Goal: Communication & Community: Answer question/provide support

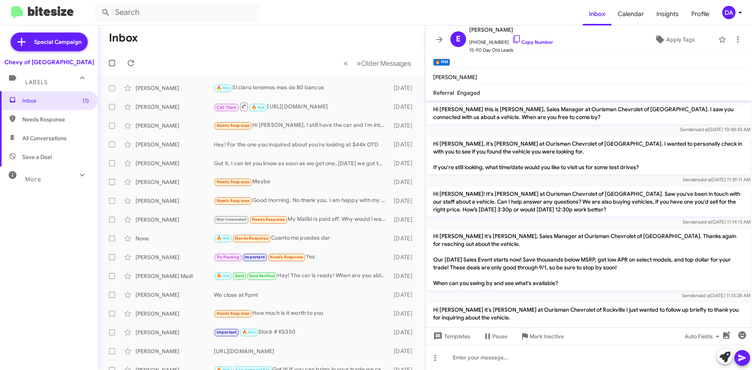
scroll to position [388, 0]
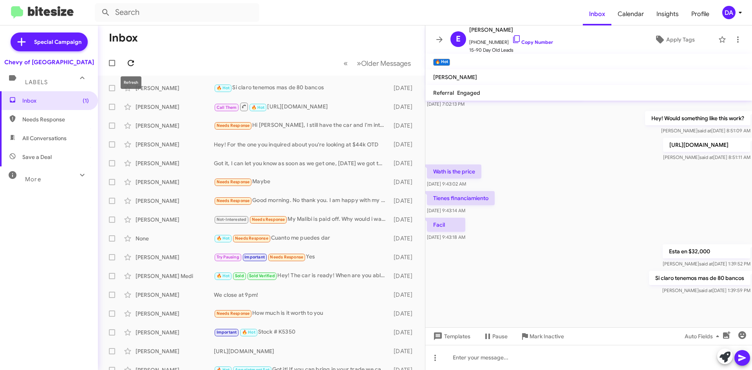
click at [133, 67] on icon at bounding box center [130, 62] width 9 height 9
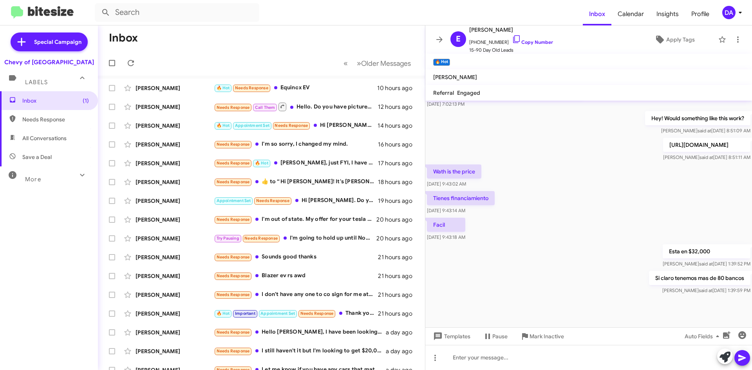
drag, startPoint x: 62, startPoint y: 227, endPoint x: 28, endPoint y: 228, distance: 33.7
click at [62, 227] on div "Inbox (1) Needs Response All Conversations Save a Deal More Important 🔥 Hot App…" at bounding box center [49, 202] width 98 height 222
drag, startPoint x: 52, startPoint y: 287, endPoint x: 62, endPoint y: 282, distance: 11.0
click at [52, 287] on div "Inbox (1) Needs Response All Conversations Save a Deal More Important 🔥 Hot App…" at bounding box center [49, 202] width 98 height 222
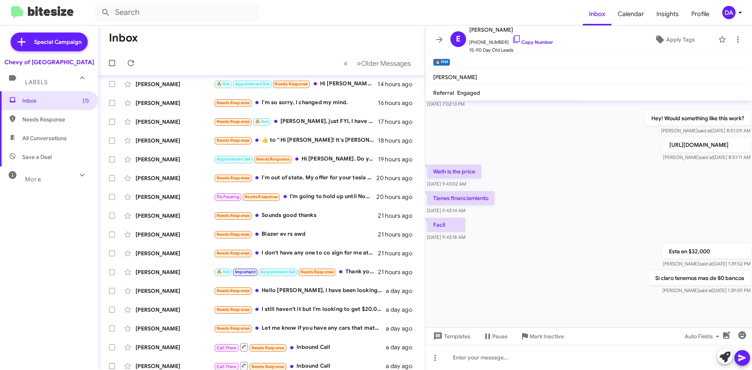
scroll to position [0, 0]
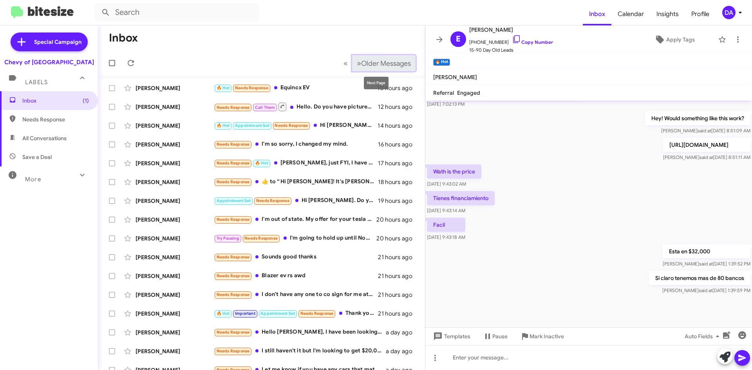
click at [382, 62] on span "Older Messages" at bounding box center [386, 63] width 50 height 9
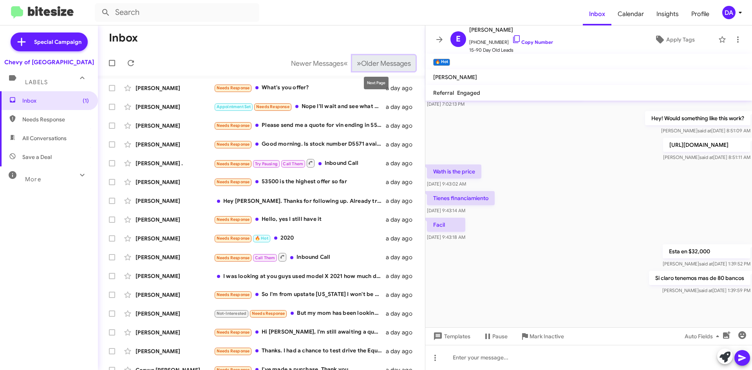
click at [379, 62] on span "Older Messages" at bounding box center [386, 63] width 50 height 9
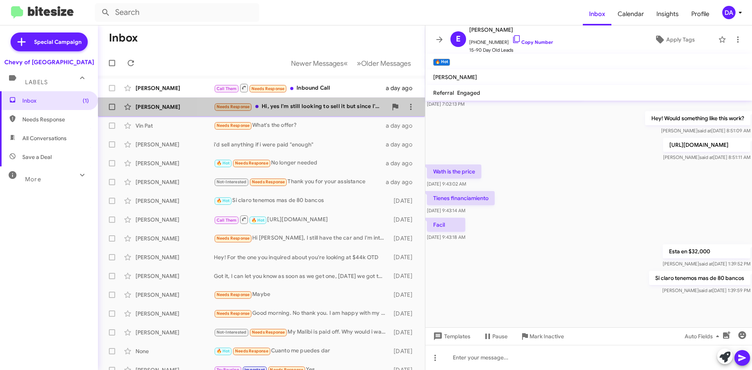
click at [317, 105] on div "Needs Response Hi, yes I'm still looking to sell it but since I'm not in the co…" at bounding box center [301, 106] width 174 height 9
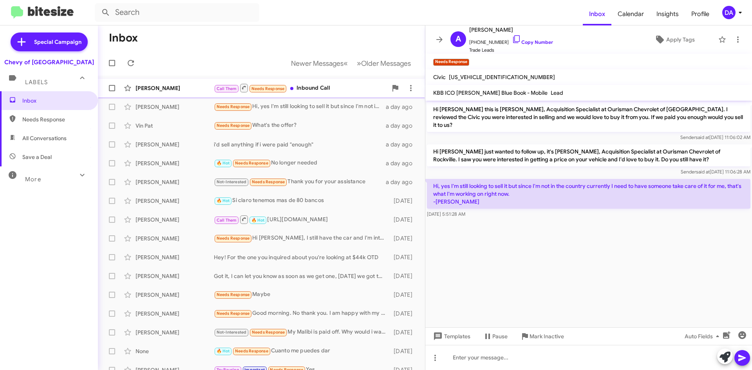
click at [320, 91] on div "Call Them Needs Response Inbound Call" at bounding box center [301, 88] width 174 height 10
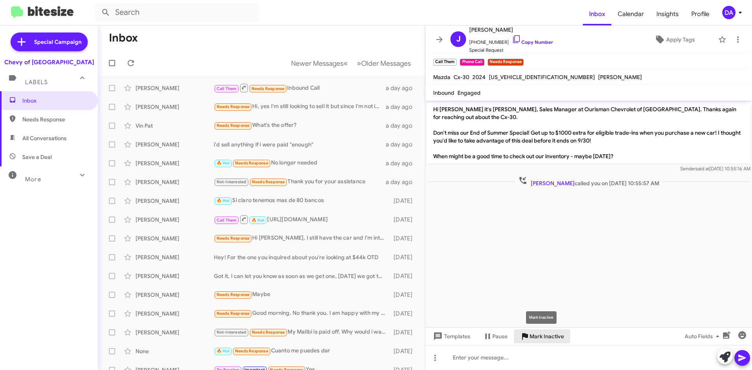
click at [546, 337] on span "Mark Inactive" at bounding box center [547, 337] width 34 height 14
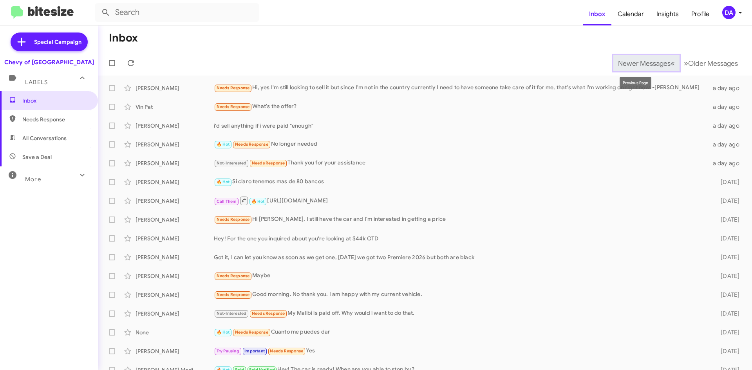
click at [618, 66] on span "Newer Messages" at bounding box center [644, 63] width 53 height 9
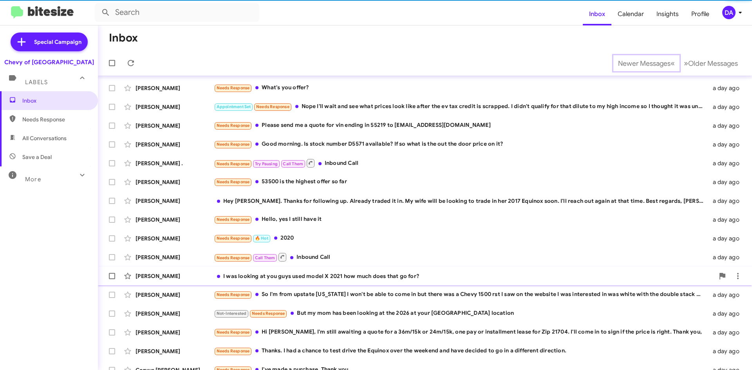
scroll to position [85, 0]
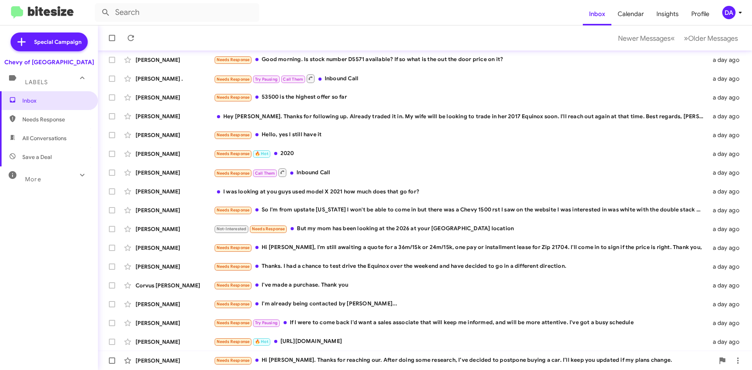
click at [319, 361] on div "Needs Response Hi [PERSON_NAME]. Thanks for reaching our. After doing some rese…" at bounding box center [464, 360] width 501 height 9
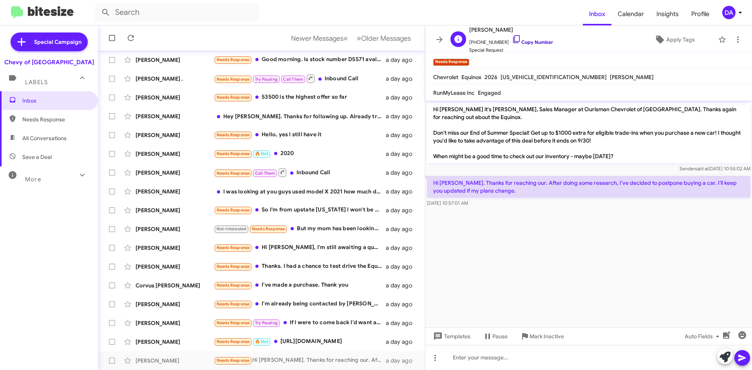
click at [533, 42] on link "Copy Number" at bounding box center [532, 42] width 41 height 6
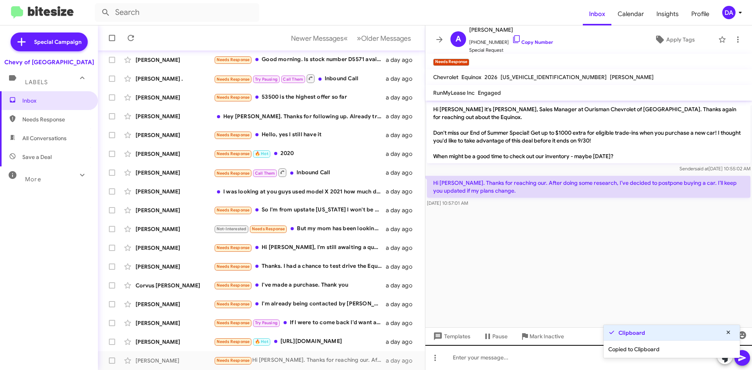
scroll to position [0, 0]
click at [548, 342] on span "Mark Inactive" at bounding box center [547, 337] width 34 height 14
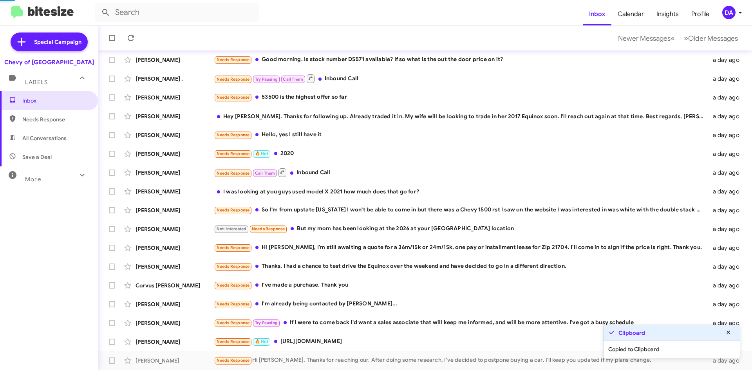
scroll to position [66, 0]
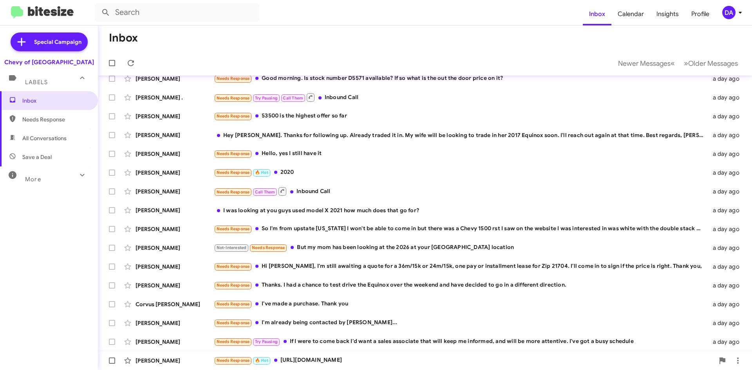
click at [341, 361] on div "Needs Response 🔥 Hot [URL][DOMAIN_NAME]" at bounding box center [464, 360] width 501 height 9
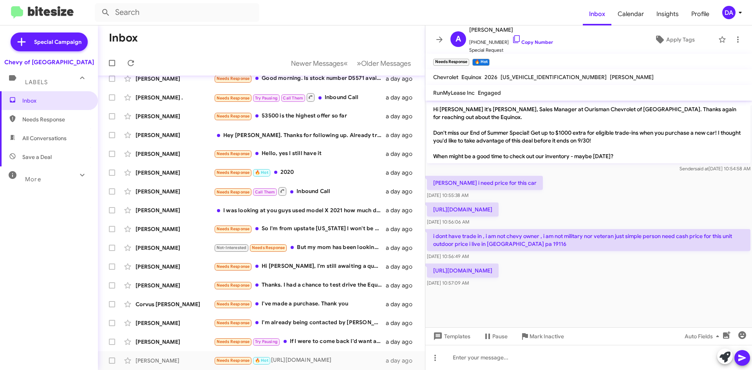
click at [499, 272] on p "[URL][DOMAIN_NAME]" at bounding box center [463, 271] width 72 height 14
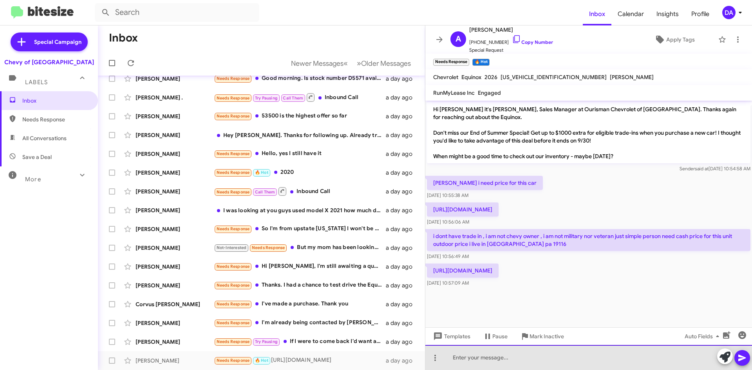
click at [468, 363] on div at bounding box center [589, 357] width 327 height 25
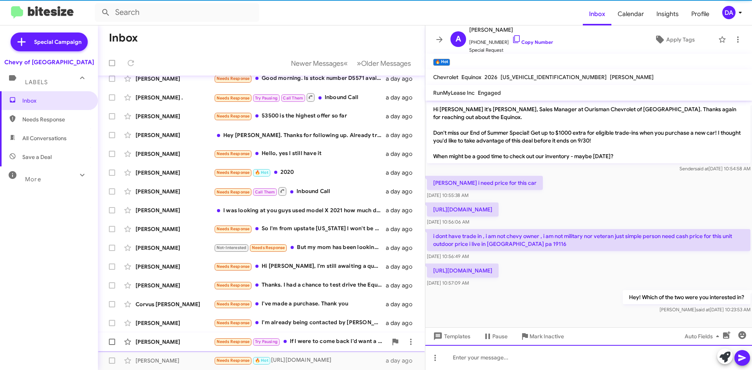
scroll to position [85, 0]
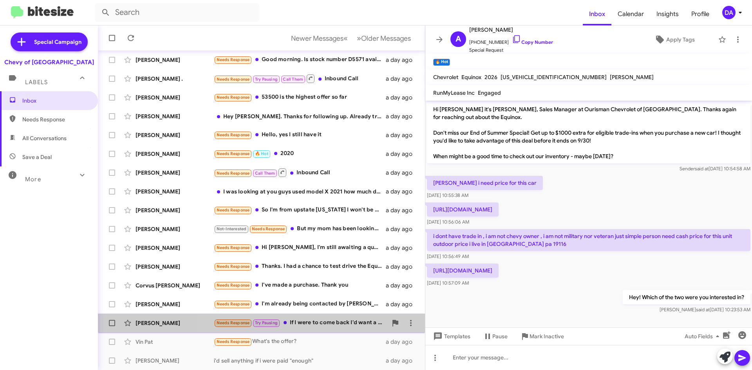
click at [327, 324] on div "Needs Response Try Pausing If I were to come back I'd want a sales associate th…" at bounding box center [301, 323] width 174 height 9
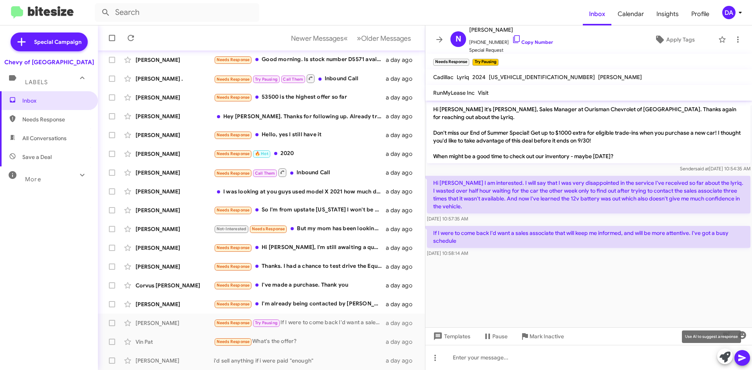
click at [725, 359] on icon at bounding box center [725, 357] width 11 height 11
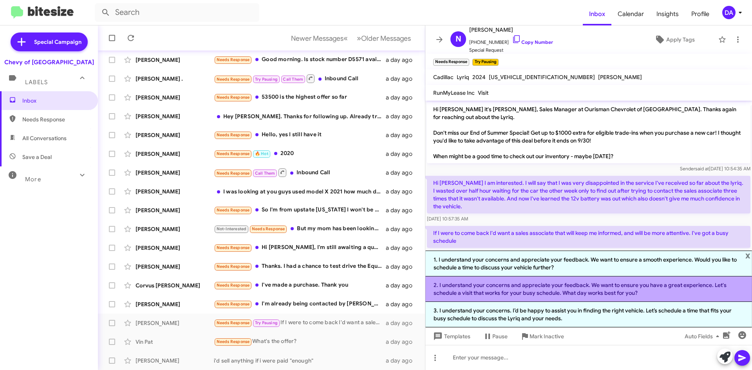
click at [548, 292] on li "2. I understand your concerns and appreciate your feedback. We want to ensure y…" at bounding box center [589, 289] width 327 height 25
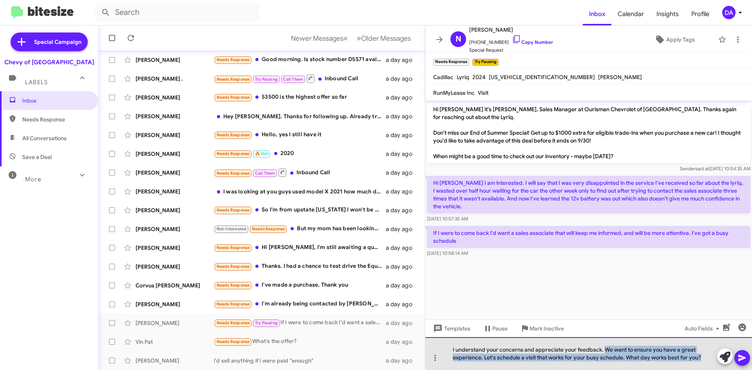
drag, startPoint x: 603, startPoint y: 350, endPoint x: 709, endPoint y: 360, distance: 105.9
click at [709, 360] on div "I understand your concerns and appreciate your feedback. We want to ensure you …" at bounding box center [589, 353] width 327 height 33
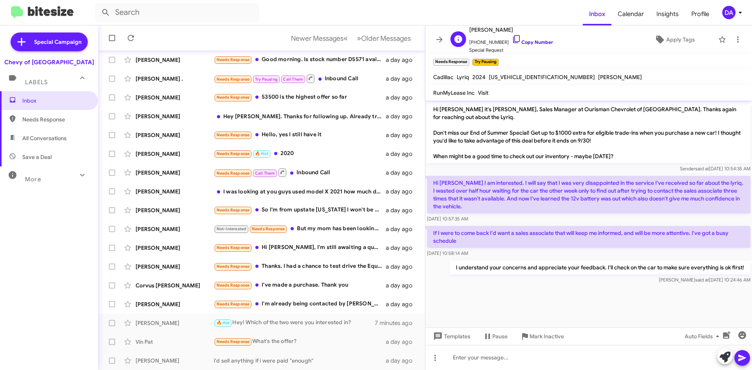
click at [534, 40] on link "Copy Number" at bounding box center [532, 42] width 41 height 6
click at [544, 341] on span "Mark Inactive" at bounding box center [547, 337] width 34 height 14
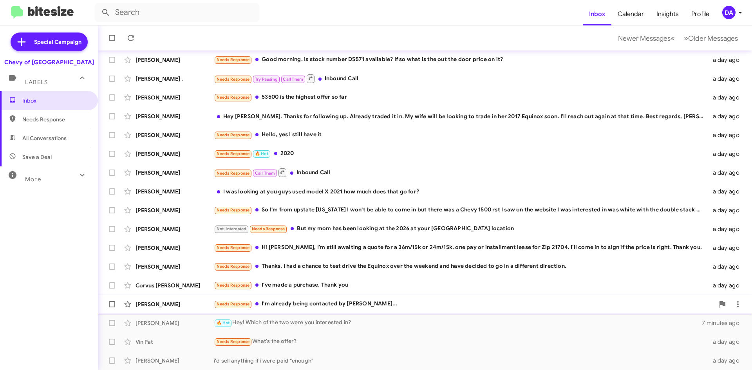
click at [346, 303] on div "Needs Response I'm already being contacted by [PERSON_NAME]..." at bounding box center [464, 304] width 501 height 9
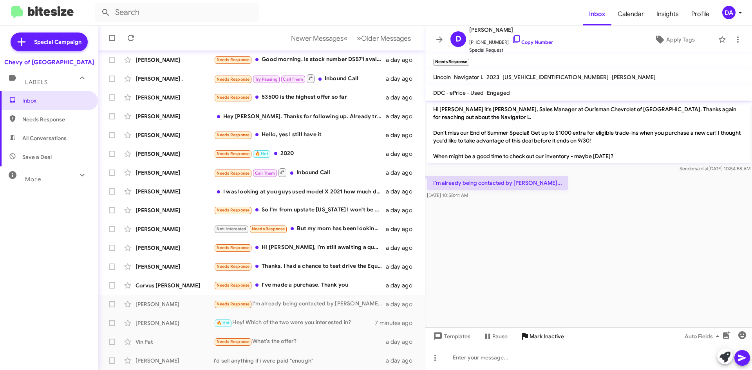
click at [554, 333] on span "Mark Inactive" at bounding box center [547, 337] width 34 height 14
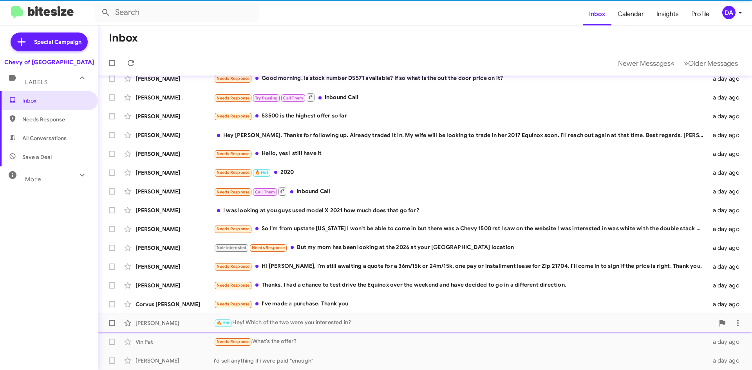
scroll to position [66, 0]
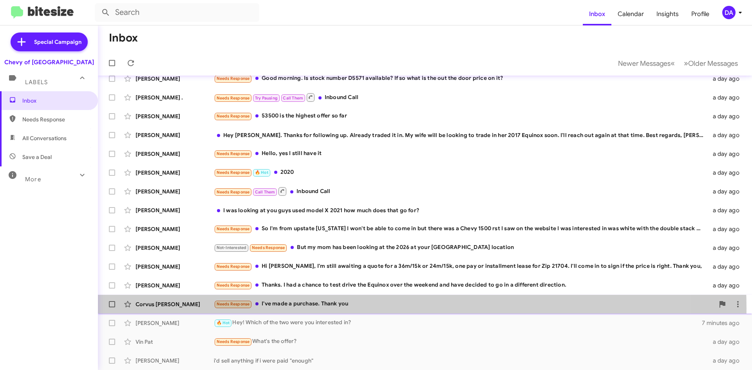
click at [321, 309] on div "Needs Response I've made a purchase. Thank you" at bounding box center [464, 304] width 501 height 9
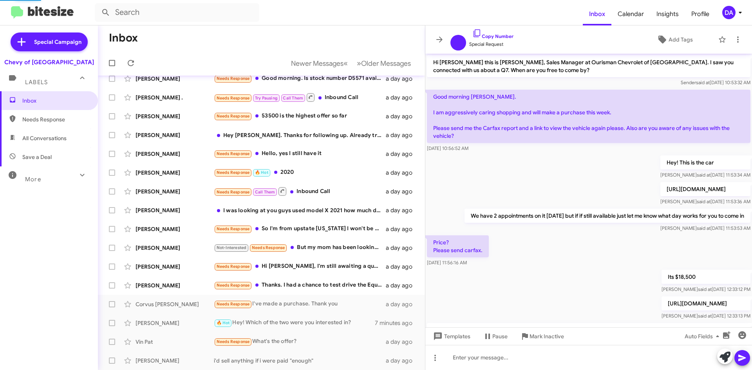
scroll to position [190, 0]
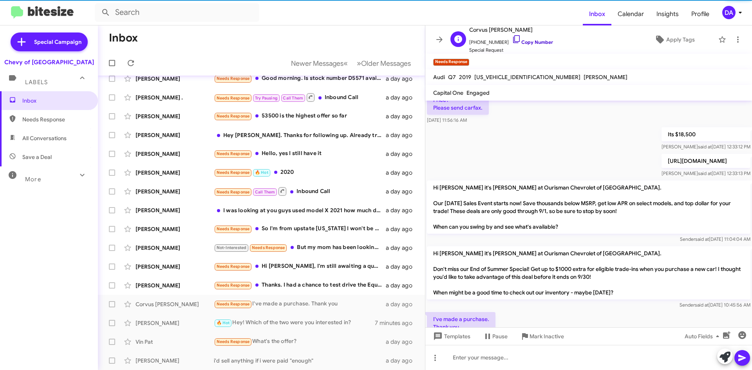
click at [533, 43] on link "Copy Number" at bounding box center [532, 42] width 41 height 6
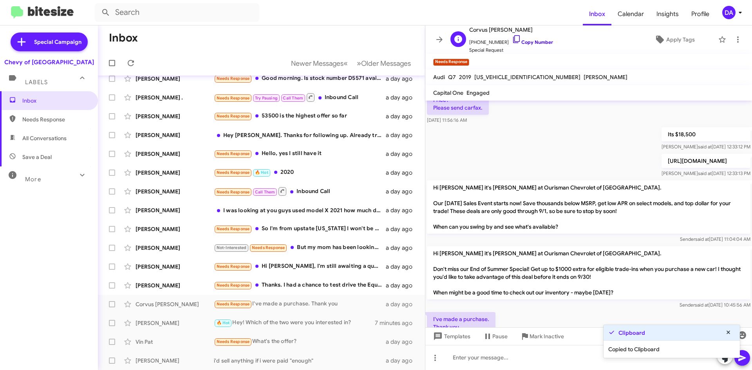
click at [533, 42] on link "Copy Number" at bounding box center [532, 42] width 41 height 6
click at [546, 335] on span "Mark Inactive" at bounding box center [547, 337] width 34 height 14
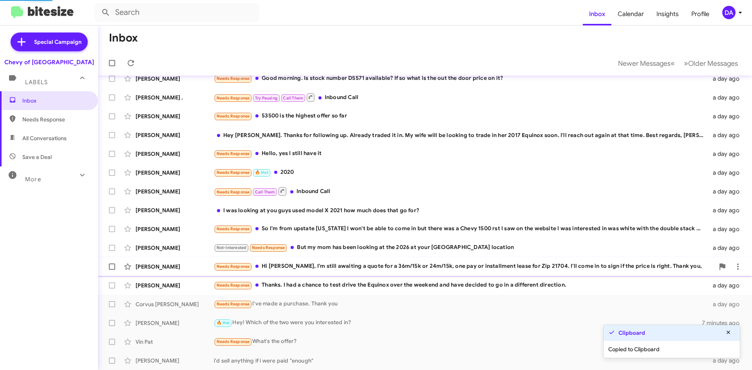
scroll to position [47, 0]
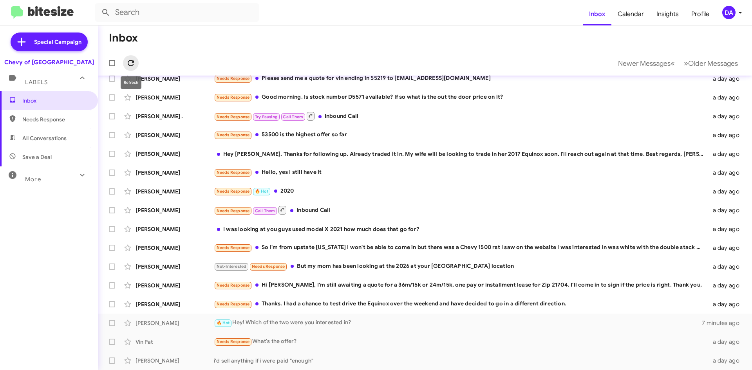
click at [131, 64] on icon at bounding box center [130, 62] width 9 height 9
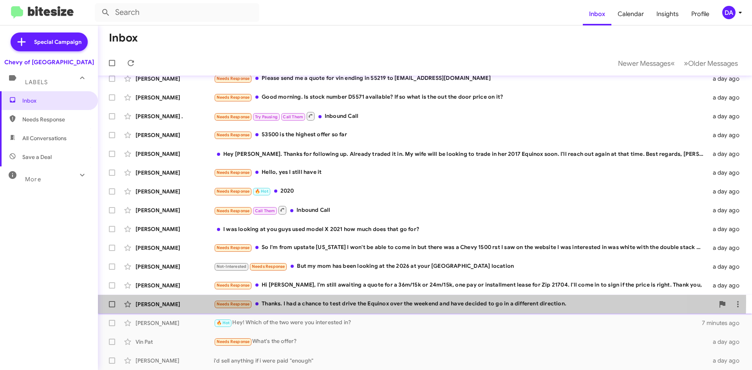
click at [319, 301] on div "Needs Response Thanks. I had a chance to test drive the Equinox over the weeken…" at bounding box center [464, 304] width 501 height 9
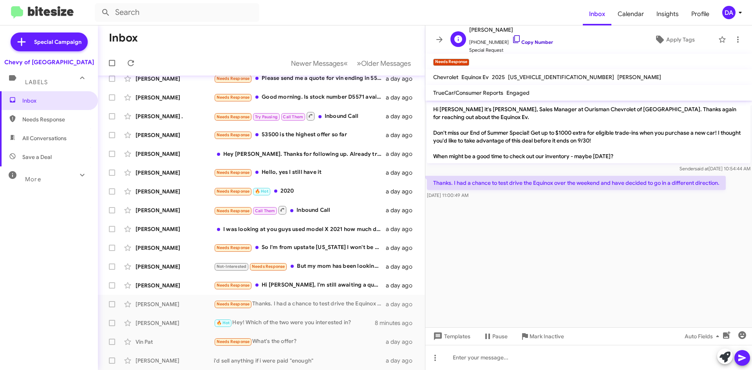
drag, startPoint x: 531, startPoint y: 40, endPoint x: 521, endPoint y: 44, distance: 10.9
click at [531, 40] on link "Copy Number" at bounding box center [532, 42] width 41 height 6
click at [550, 341] on span "Mark Inactive" at bounding box center [547, 337] width 34 height 14
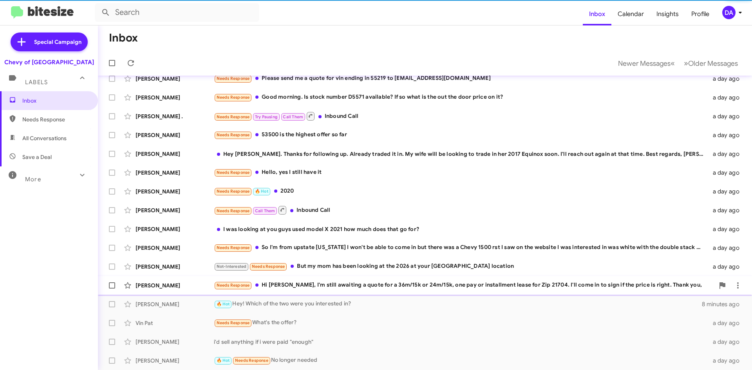
click at [375, 286] on div "Needs Response Hi [PERSON_NAME], I'm still awaiting a quote for a 36m/15k or 24…" at bounding box center [464, 285] width 501 height 9
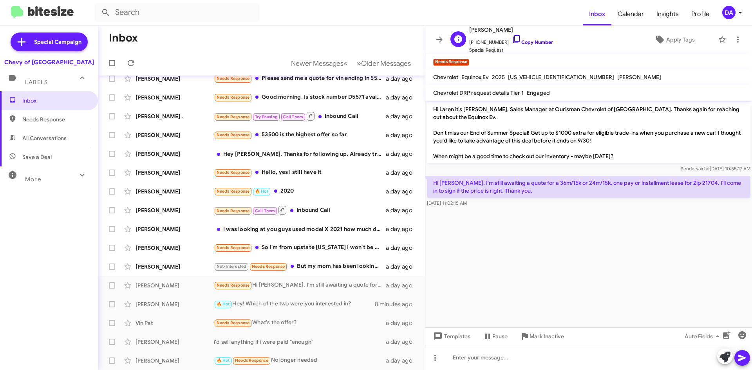
click at [531, 44] on link "Copy Number" at bounding box center [532, 42] width 41 height 6
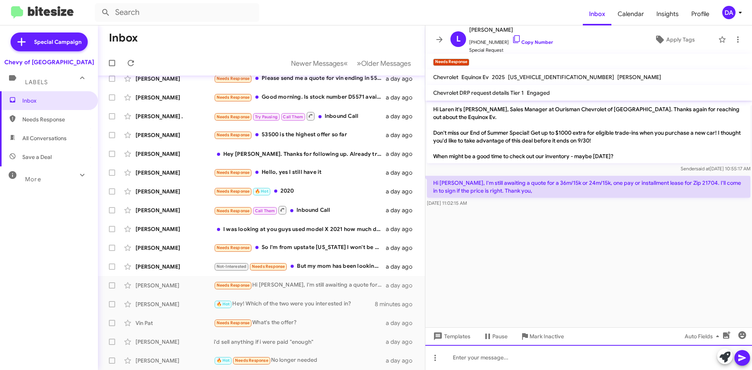
click at [524, 360] on div at bounding box center [589, 357] width 327 height 25
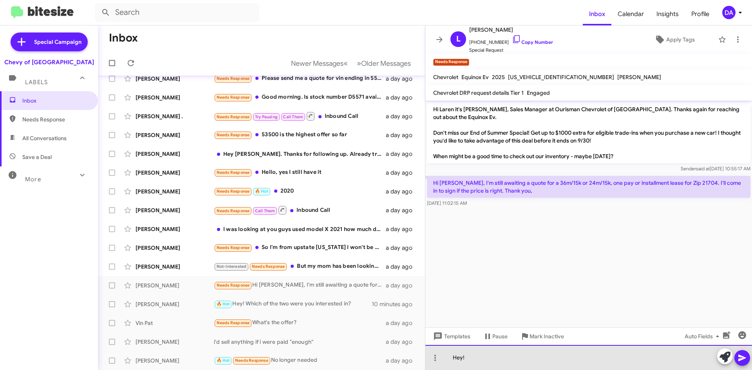
click at [517, 362] on div "Hey!" at bounding box center [589, 357] width 327 height 25
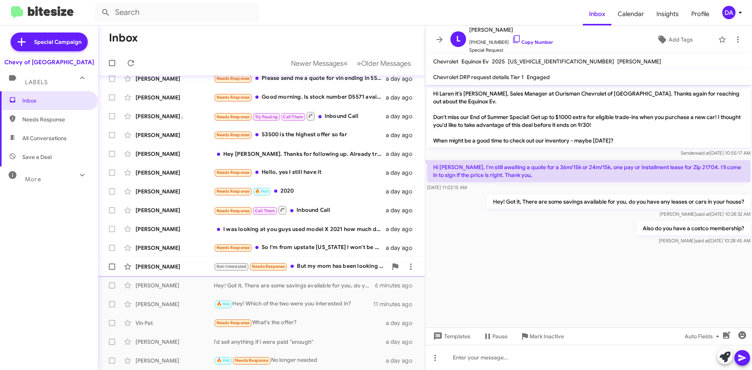
click at [322, 265] on div "Not-Interested Needs Response But my mom has been looking at the 2026 at your […" at bounding box center [301, 266] width 174 height 9
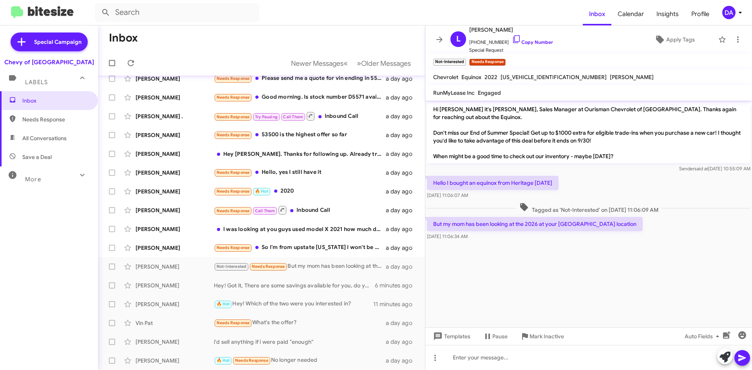
click at [57, 218] on div "Inbox Needs Response All Conversations Save a Deal More Important 🔥 Hot Appoint…" at bounding box center [49, 202] width 98 height 222
click at [9, 218] on div "Inbox Needs Response All Conversations Save a Deal More Important 🔥 Hot Appoint…" at bounding box center [49, 202] width 98 height 222
click at [520, 44] on link "Copy Number" at bounding box center [532, 42] width 41 height 6
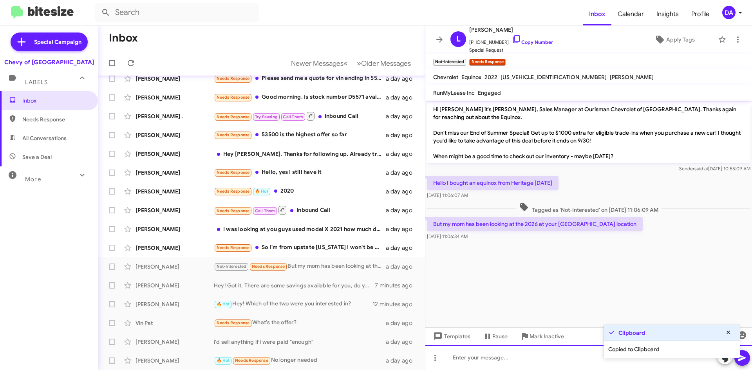
click at [520, 367] on div at bounding box center [589, 357] width 327 height 25
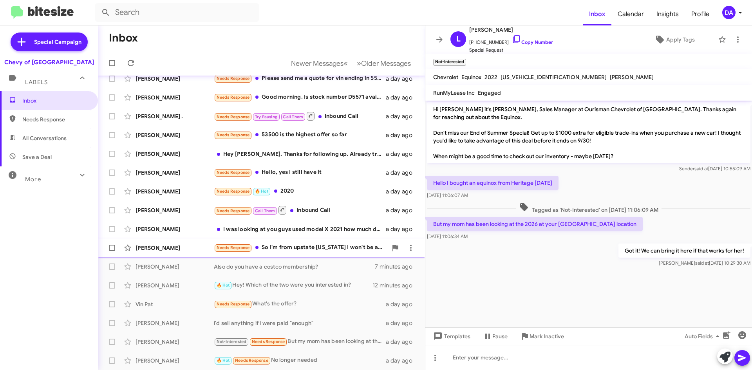
click at [285, 251] on div "Needs Response So I'm from upstate [US_STATE] I won't be able to come in but th…" at bounding box center [301, 247] width 174 height 9
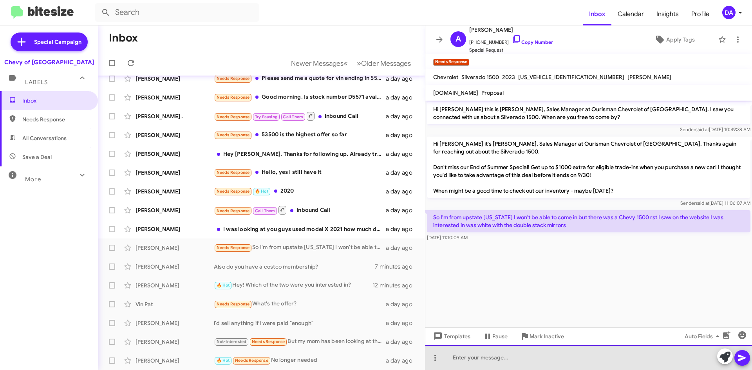
click at [564, 364] on div at bounding box center [589, 357] width 327 height 25
click at [530, 365] on div at bounding box center [589, 357] width 327 height 25
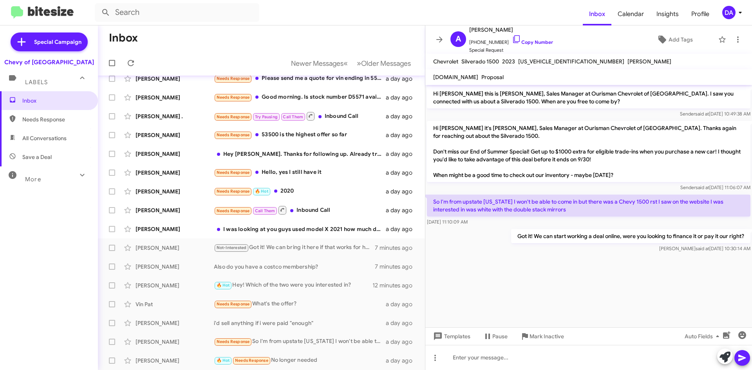
click at [139, 68] on mat-toolbar-row "Newer Messages « Previous » Next Older Messages" at bounding box center [261, 63] width 327 height 25
click at [132, 64] on icon at bounding box center [130, 62] width 9 height 9
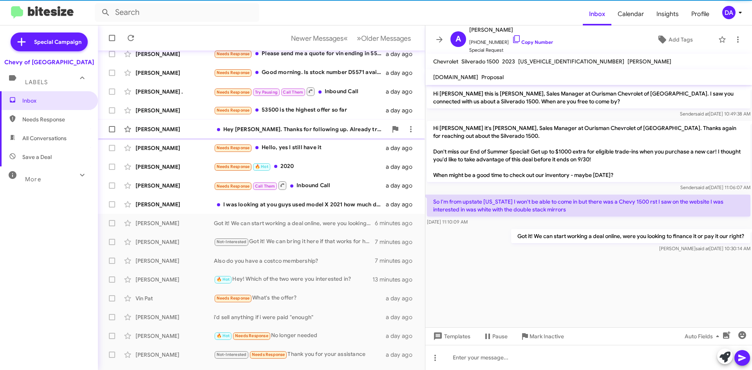
scroll to position [85, 0]
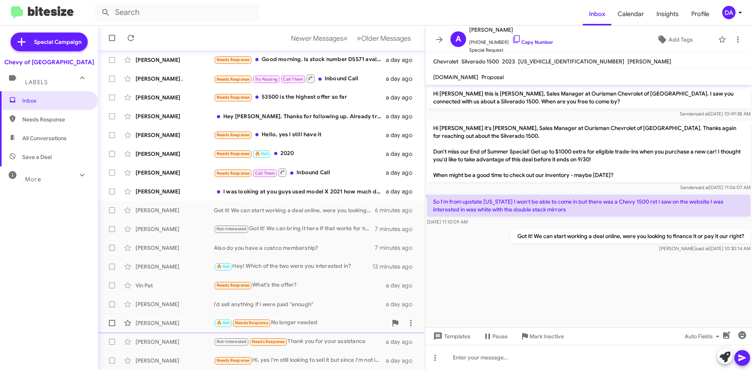
click at [306, 328] on div "[PERSON_NAME] 🔥 Hot Needs Response No longer needed a day ago" at bounding box center [261, 323] width 315 height 16
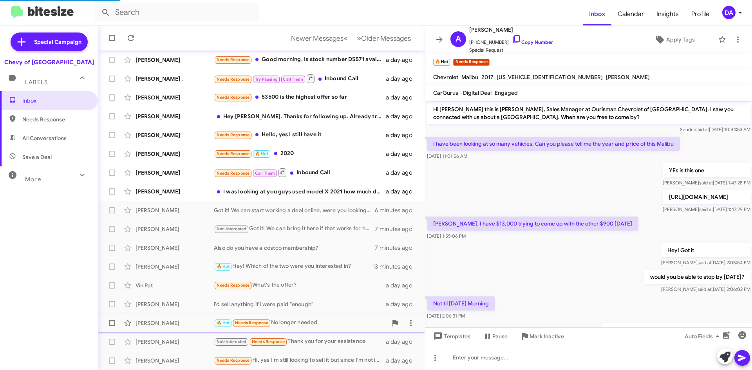
scroll to position [203, 0]
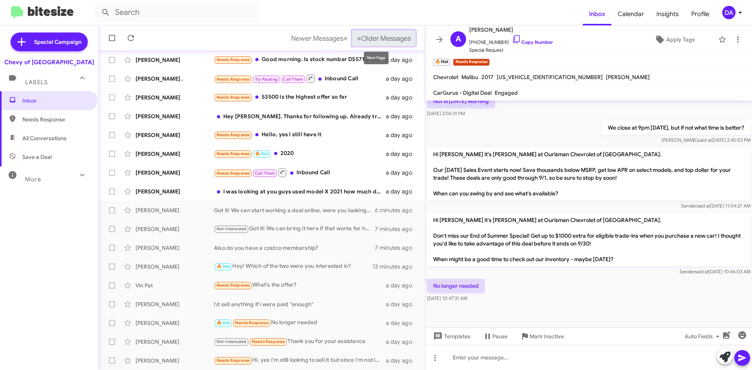
click at [388, 38] on span "Older Messages" at bounding box center [386, 38] width 50 height 9
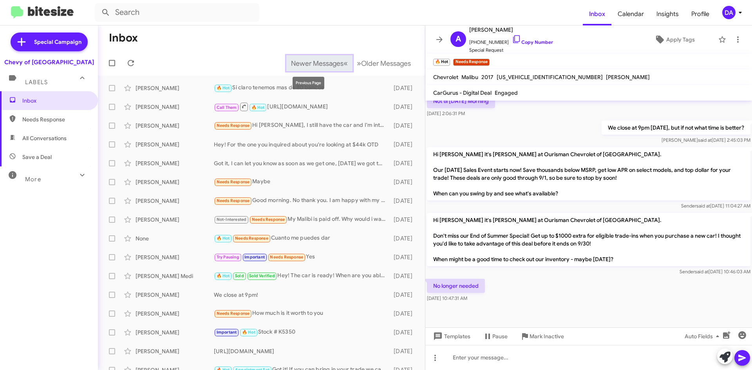
click at [315, 62] on span "Newer Messages" at bounding box center [317, 63] width 53 height 9
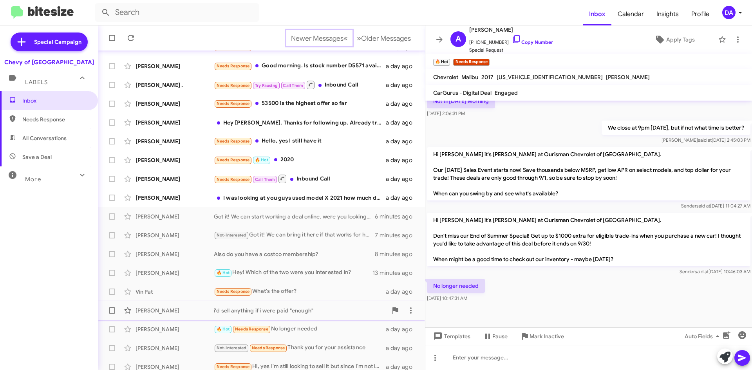
scroll to position [85, 0]
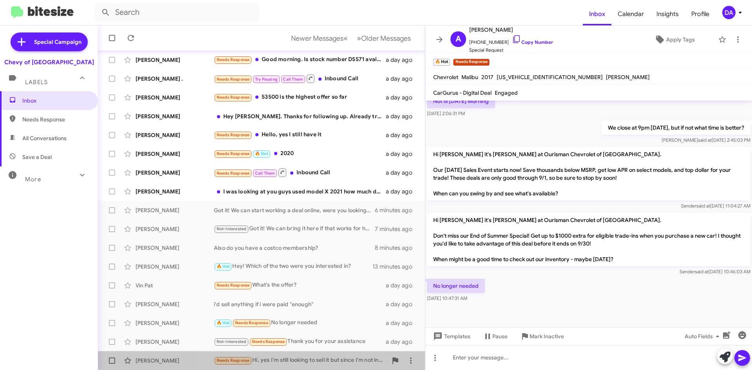
click at [321, 366] on div "[PERSON_NAME] Needs Response Hi, yes I'm still looking to sell it but since I'm…" at bounding box center [261, 361] width 315 height 16
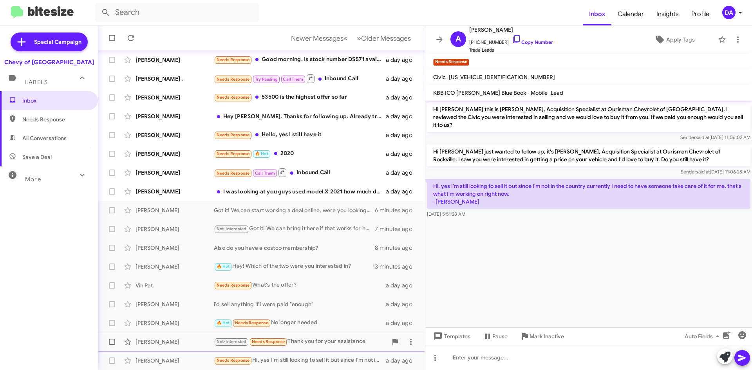
click at [324, 340] on div "Not-Interested Needs Response Thank you for your assistance" at bounding box center [301, 341] width 174 height 9
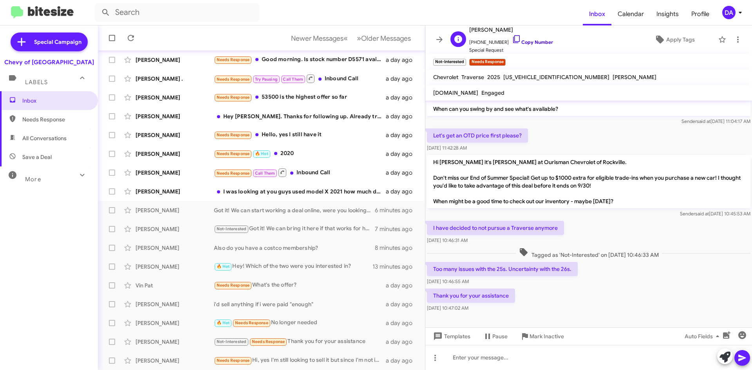
click at [532, 45] on link "Copy Number" at bounding box center [532, 42] width 41 height 6
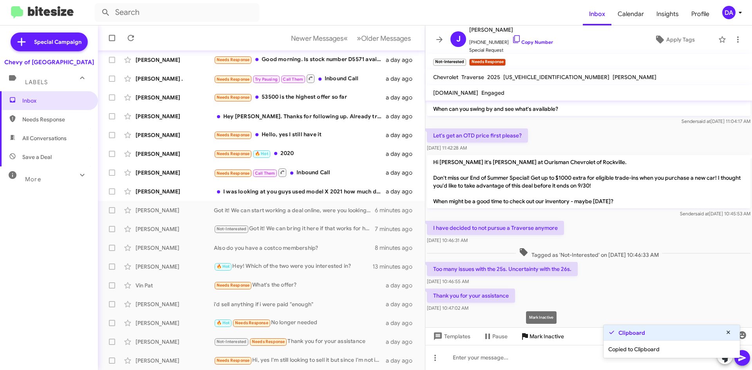
click at [543, 338] on span "Mark Inactive" at bounding box center [547, 337] width 34 height 14
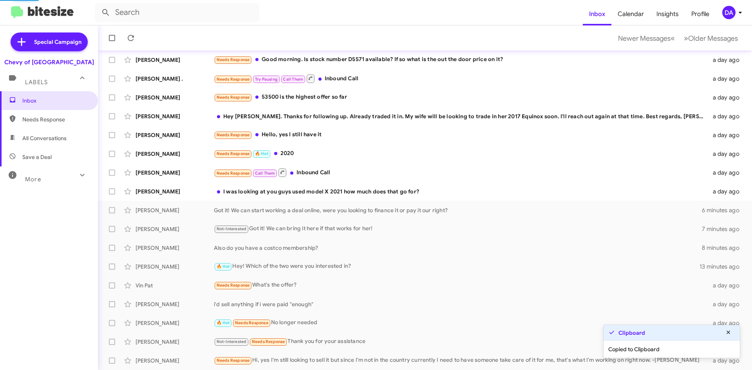
scroll to position [66, 0]
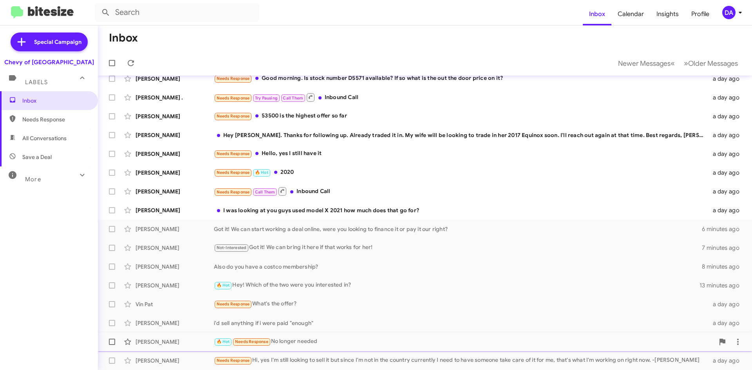
click at [312, 339] on div "🔥 Hot Needs Response No longer needed" at bounding box center [464, 341] width 501 height 9
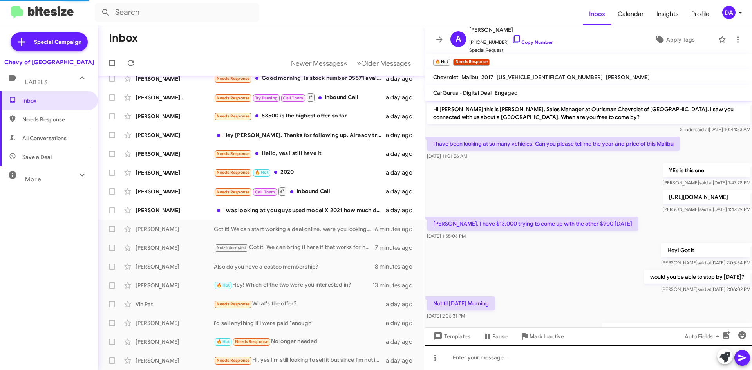
scroll to position [203, 0]
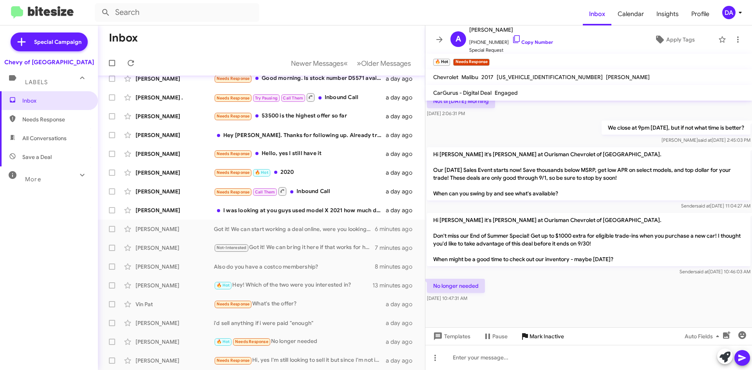
click at [553, 337] on span "Mark Inactive" at bounding box center [547, 337] width 34 height 14
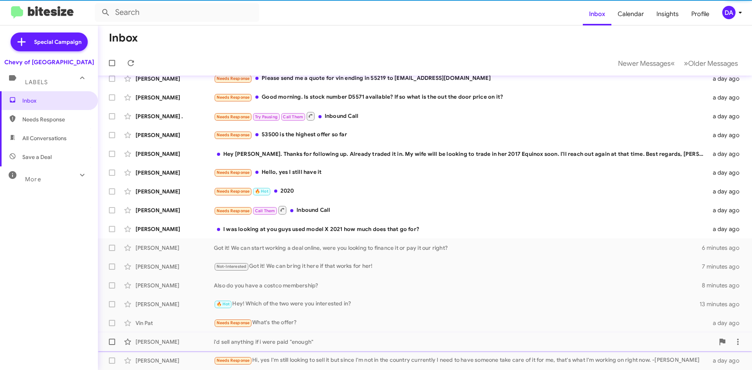
scroll to position [47, 0]
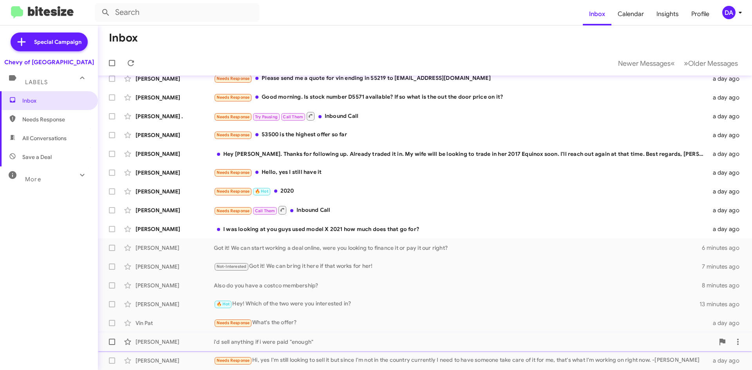
click at [320, 336] on div "[PERSON_NAME] i'd sell anything if i were paid "enough" a day ago" at bounding box center [425, 342] width 642 height 16
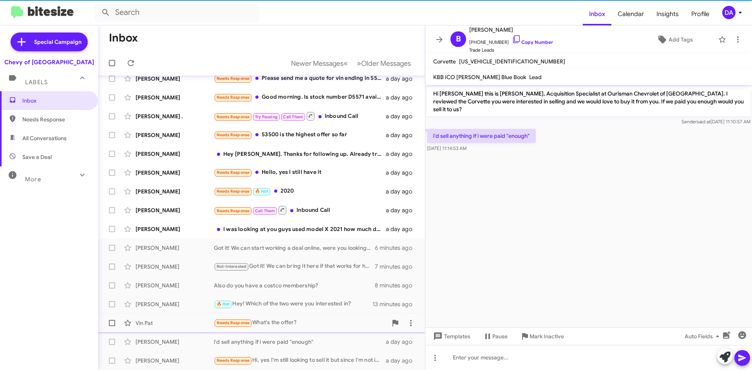
click at [316, 316] on div "Vin [PERSON_NAME] Needs Response What's the offer? a day ago" at bounding box center [261, 323] width 315 height 16
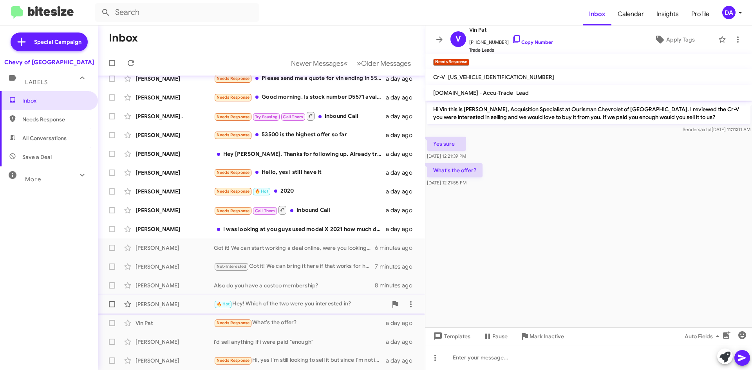
click at [316, 302] on div "🔥 Hot Hey! Which of the two were you interested in?" at bounding box center [301, 304] width 174 height 9
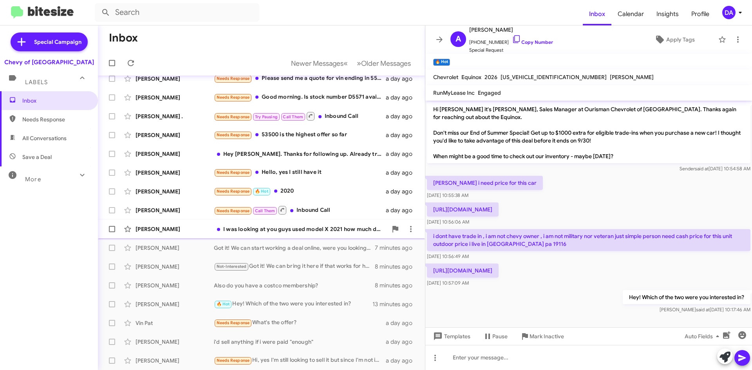
click at [288, 230] on div "I was looking at you guys used model X 2021 how much does that go for?" at bounding box center [301, 229] width 174 height 8
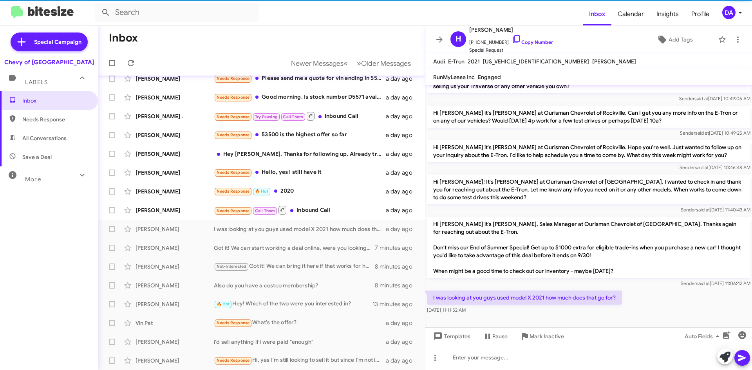
scroll to position [23, 0]
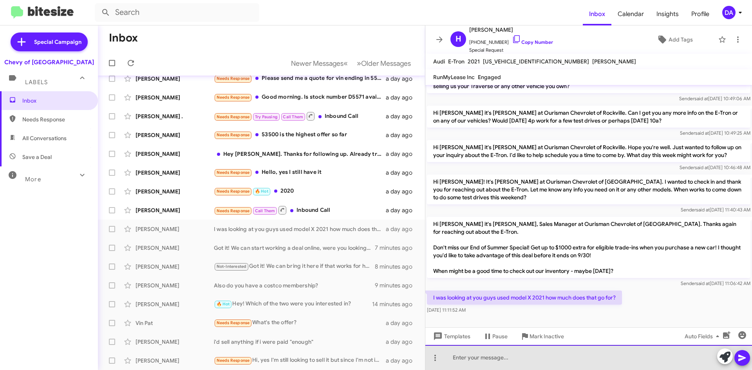
click at [543, 355] on div at bounding box center [589, 357] width 327 height 25
click at [562, 353] on div at bounding box center [589, 357] width 327 height 25
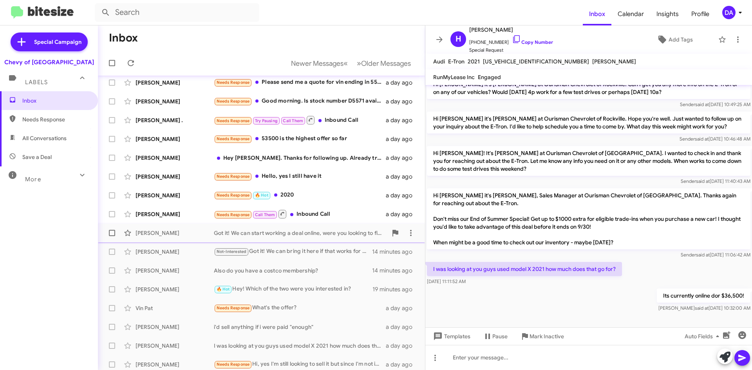
scroll to position [0, 0]
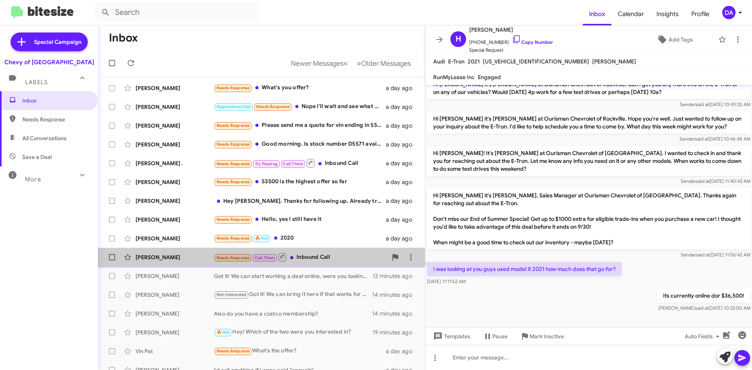
click at [319, 259] on div "Needs Response Call Them Inbound Call" at bounding box center [301, 257] width 174 height 10
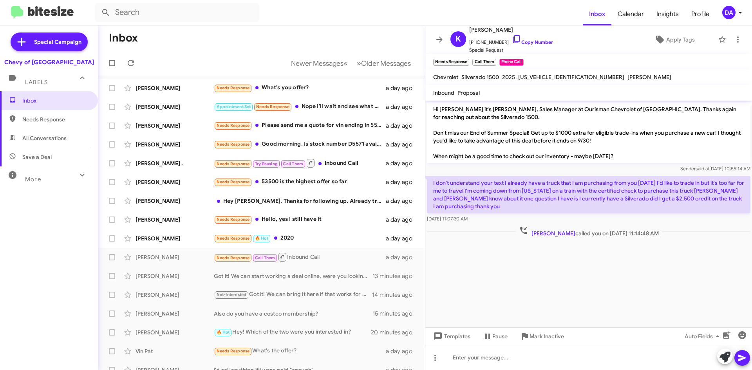
drag, startPoint x: 518, startPoint y: 43, endPoint x: 426, endPoint y: 62, distance: 94.5
click at [518, 43] on link "Copy Number" at bounding box center [532, 42] width 41 height 6
click at [542, 334] on span "Mark Inactive" at bounding box center [547, 337] width 34 height 14
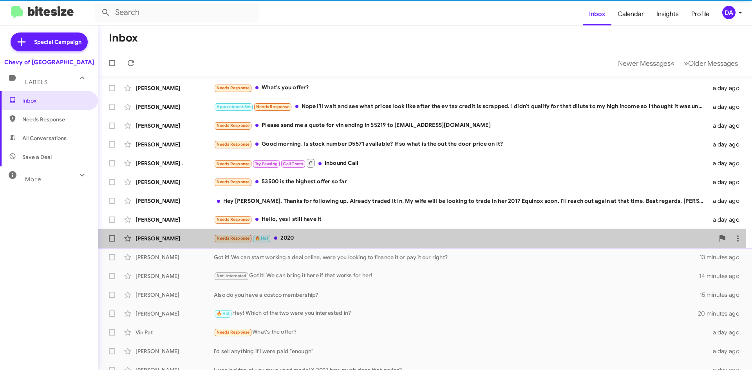
click at [316, 237] on div "Needs Response 🔥 Hot 2020" at bounding box center [464, 238] width 501 height 9
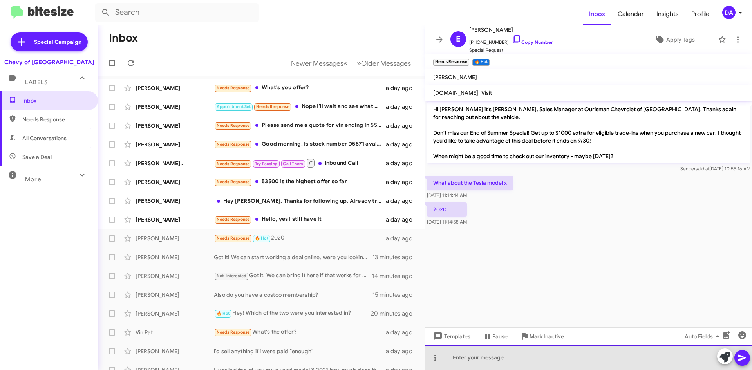
click at [490, 359] on div at bounding box center [589, 357] width 327 height 25
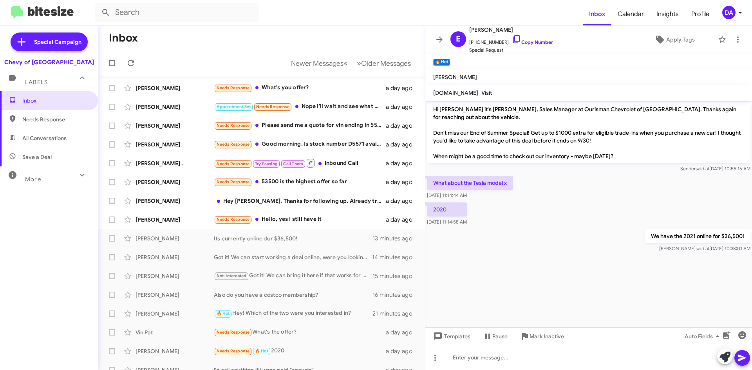
click at [56, 201] on div "Inbox Needs Response All Conversations Save a Deal More Important 🔥 Hot Appoint…" at bounding box center [49, 202] width 98 height 222
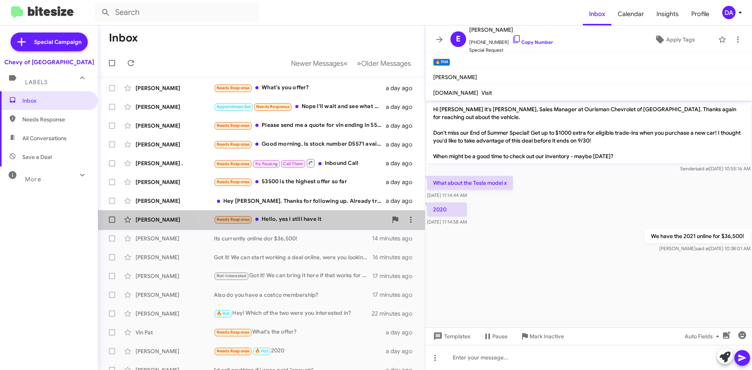
click at [344, 216] on div "Needs Response Hello, yes I still have it" at bounding box center [301, 219] width 174 height 9
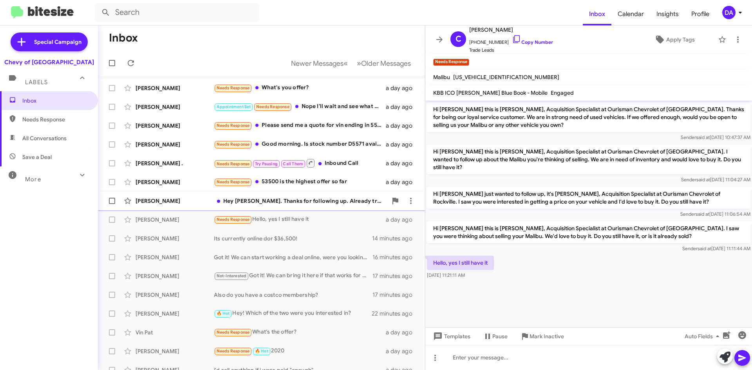
click at [317, 205] on div "[PERSON_NAME] Hey [PERSON_NAME]. Thanks for following up. Already traded it in.…" at bounding box center [261, 201] width 315 height 16
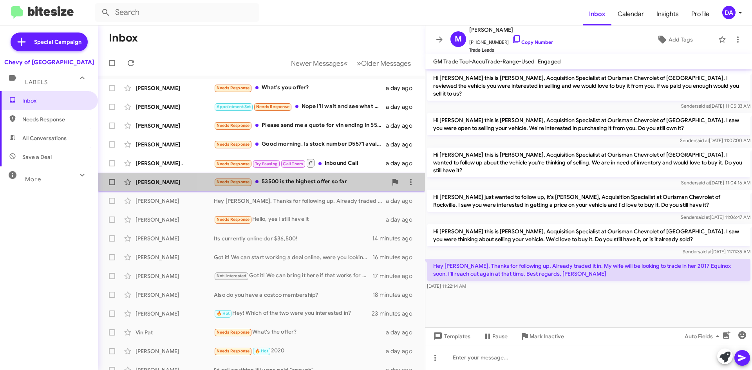
click at [334, 177] on div "[PERSON_NAME] Needs Response 53500 is the highest offer so far a day ago" at bounding box center [261, 182] width 315 height 16
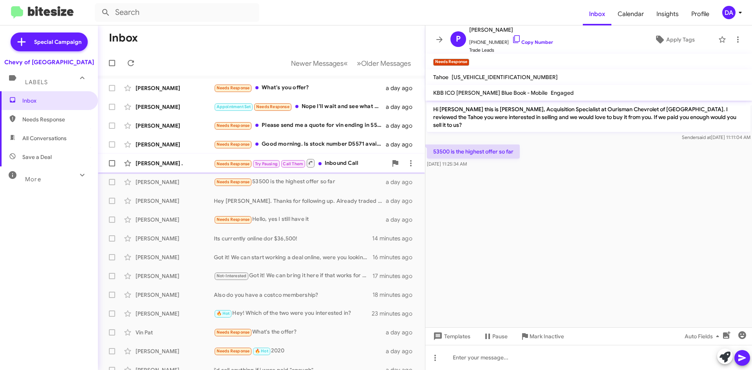
click at [346, 171] on div "[PERSON_NAME] . Needs Response Try Pausing Call Them Inbound Call a day ago" at bounding box center [261, 164] width 315 height 16
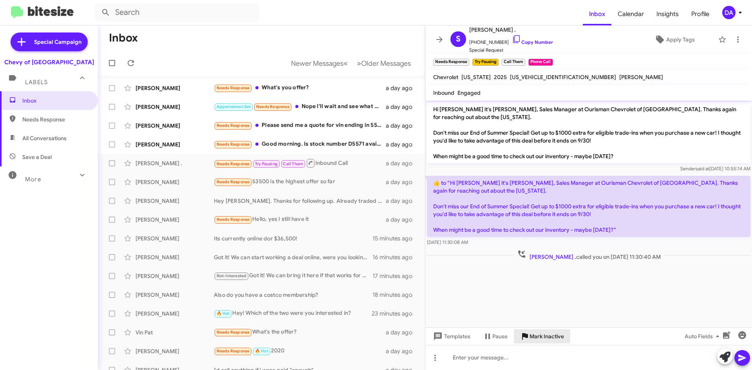
click at [550, 341] on span "Mark Inactive" at bounding box center [547, 337] width 34 height 14
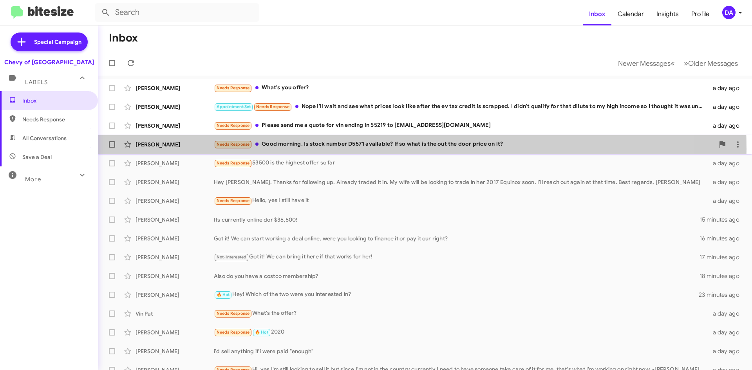
click at [322, 149] on div "Needs Response Good morning. Is stock number D5571 available? If so what is the…" at bounding box center [464, 144] width 501 height 9
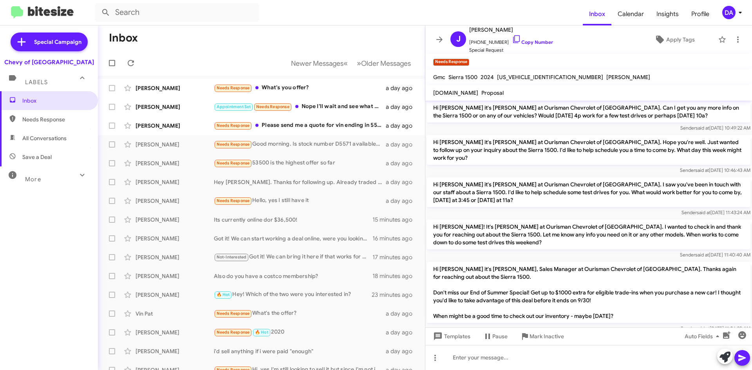
scroll to position [122, 0]
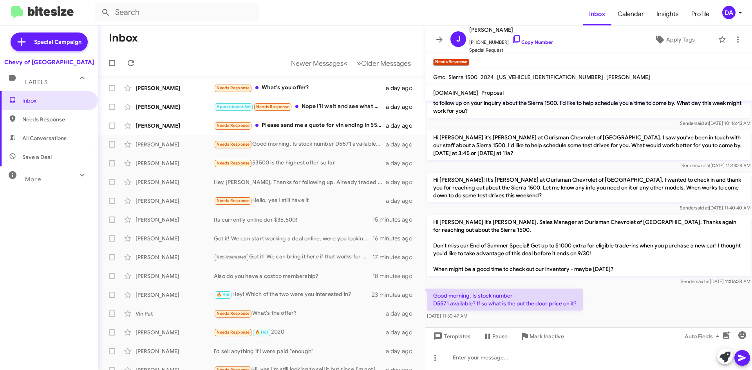
click at [437, 298] on p "Good morning. Is stock number D5571 available? If so what is the out the door p…" at bounding box center [505, 300] width 156 height 22
copy p "D5571"
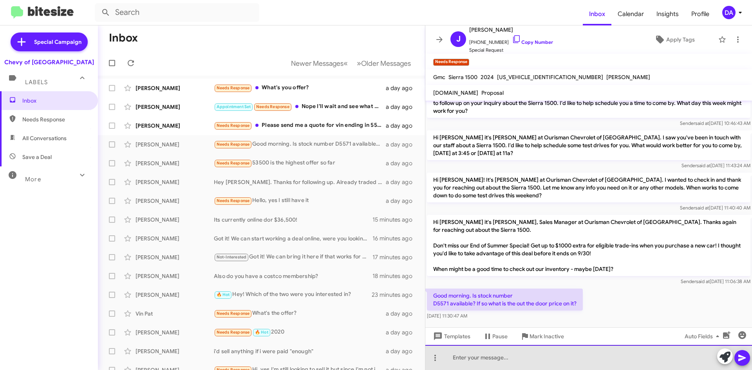
click at [587, 355] on div at bounding box center [589, 357] width 327 height 25
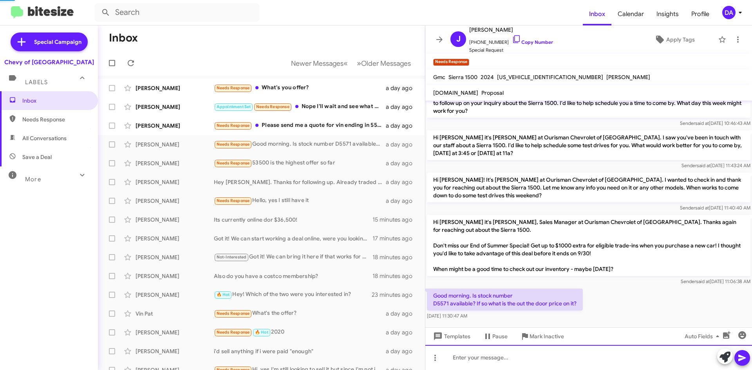
scroll to position [0, 0]
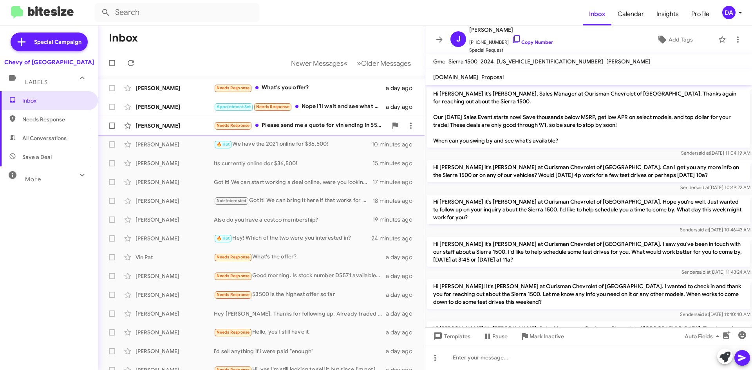
click at [275, 123] on div "Needs Response Please send me a quote for vin ending in 55219 to [EMAIL_ADDRESS…" at bounding box center [301, 125] width 174 height 9
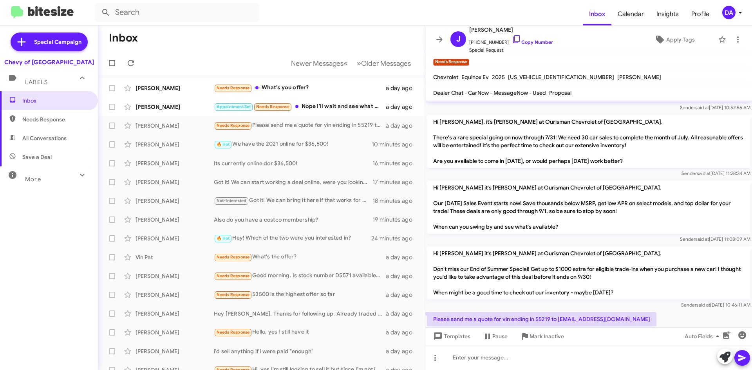
click at [543, 312] on p "Please send me a quote for vin ending in 55219 to [EMAIL_ADDRESS][DOMAIN_NAME]" at bounding box center [542, 319] width 230 height 14
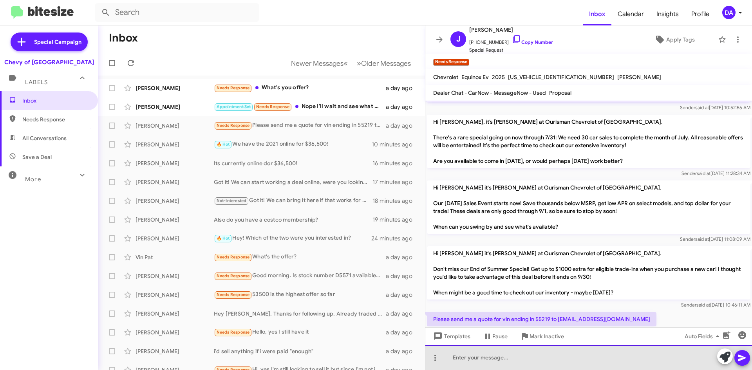
click at [535, 354] on div at bounding box center [589, 357] width 327 height 25
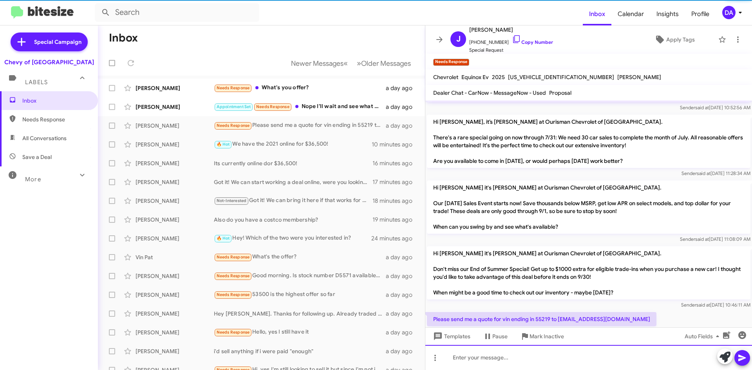
scroll to position [0, 0]
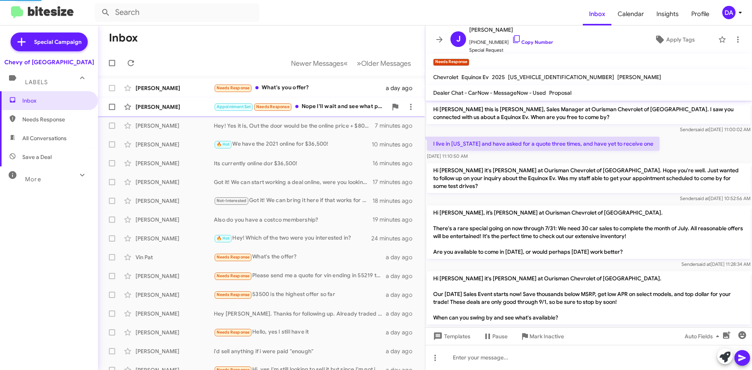
click at [306, 107] on div "Appointment Set Needs Response Nope I'll wait and see what prices look like aft…" at bounding box center [301, 106] width 174 height 9
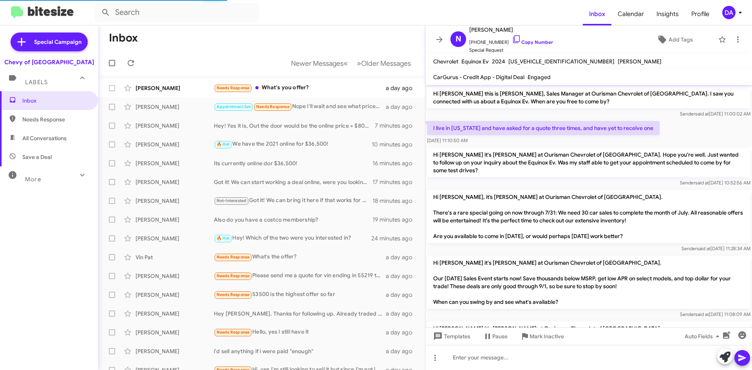
scroll to position [207, 0]
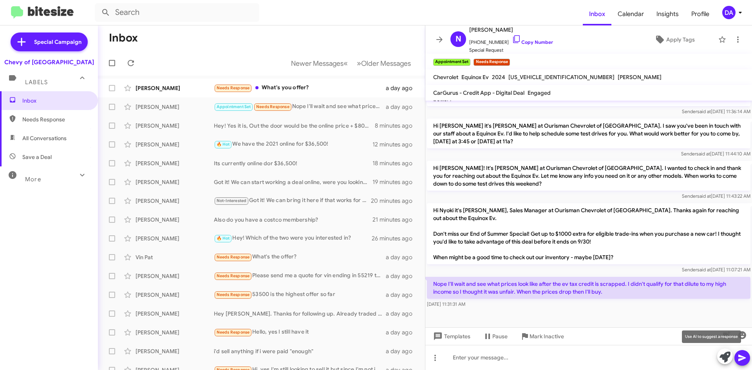
click at [722, 360] on icon at bounding box center [725, 357] width 11 height 11
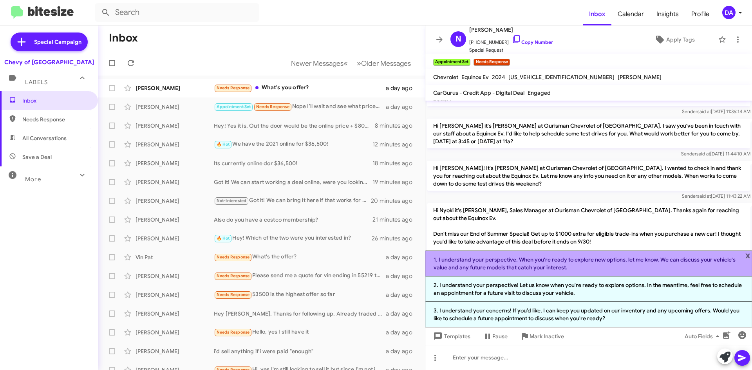
click at [538, 263] on li "1. I understand your perspective. When you're ready to explore new options, let…" at bounding box center [589, 264] width 327 height 26
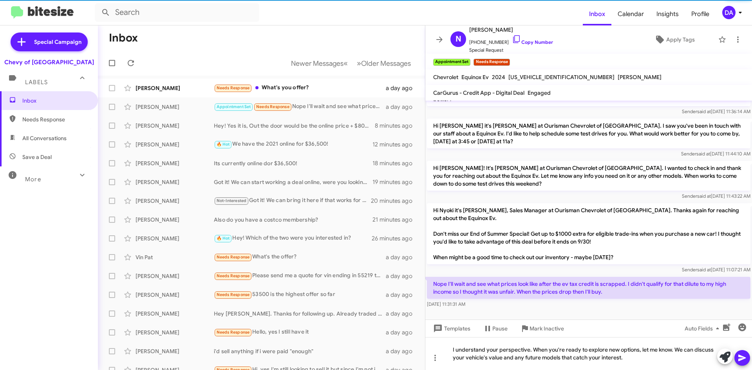
click at [747, 354] on icon at bounding box center [742, 357] width 9 height 9
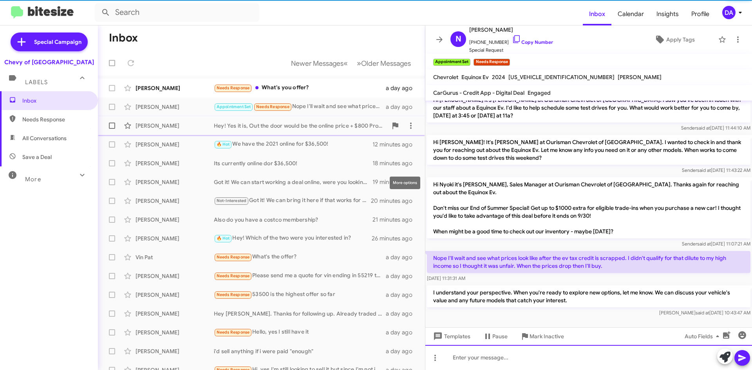
scroll to position [243, 0]
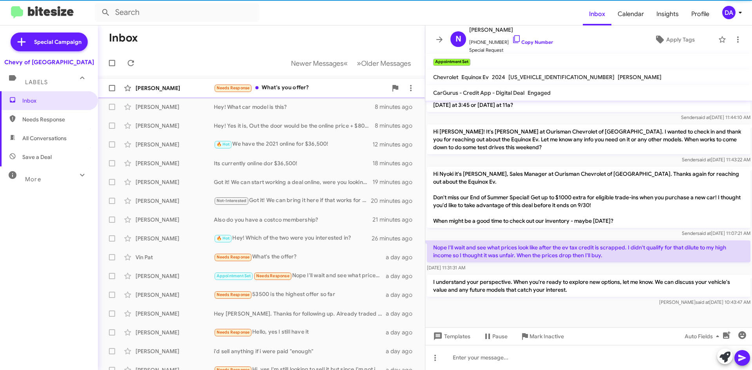
click at [301, 92] on div "Needs Response What's you offer?" at bounding box center [301, 87] width 174 height 9
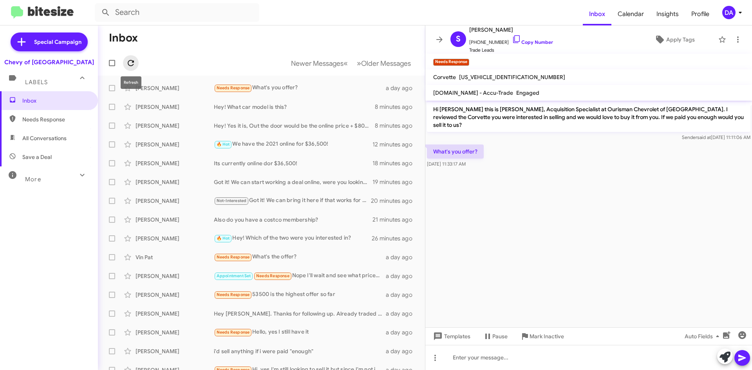
click at [138, 64] on span at bounding box center [131, 62] width 16 height 9
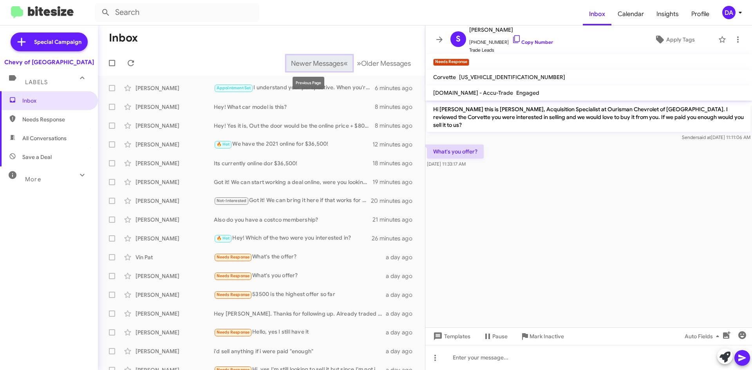
click at [310, 68] on button "Newer Messages « Previous" at bounding box center [319, 63] width 66 height 16
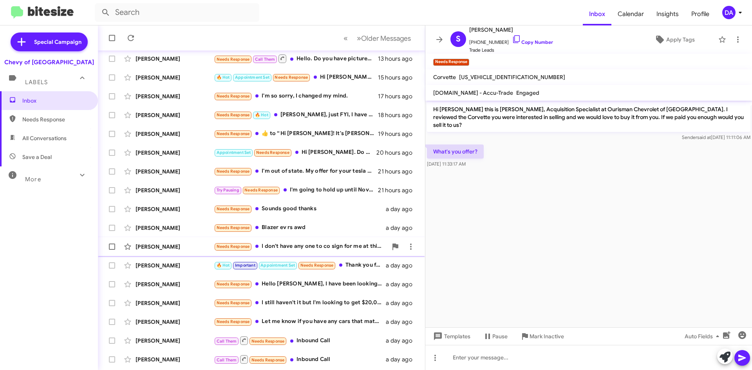
scroll to position [85, 0]
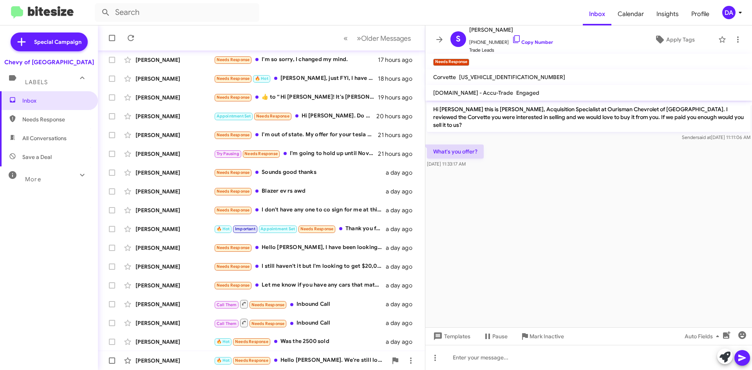
click at [311, 358] on div "🔥 Hot Needs Response Hello [PERSON_NAME]. We're still looking around at other E…" at bounding box center [301, 360] width 174 height 9
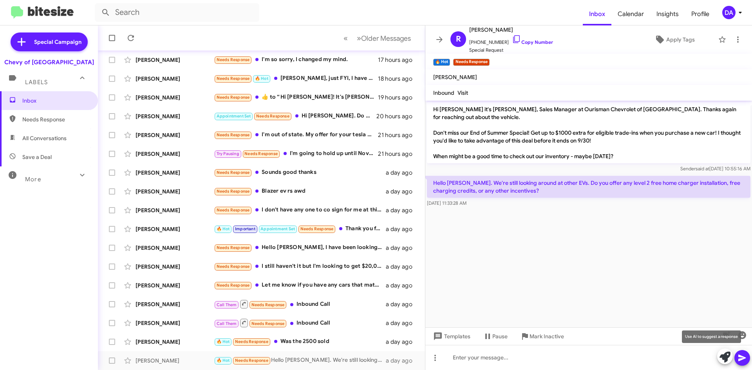
click at [721, 353] on icon at bounding box center [725, 357] width 11 height 11
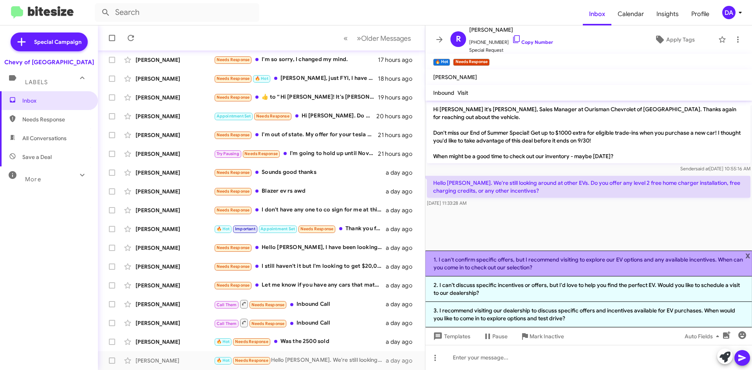
click at [524, 262] on li "1. I can't confirm specific offers, but I recommend visiting to explore our EV …" at bounding box center [589, 264] width 327 height 26
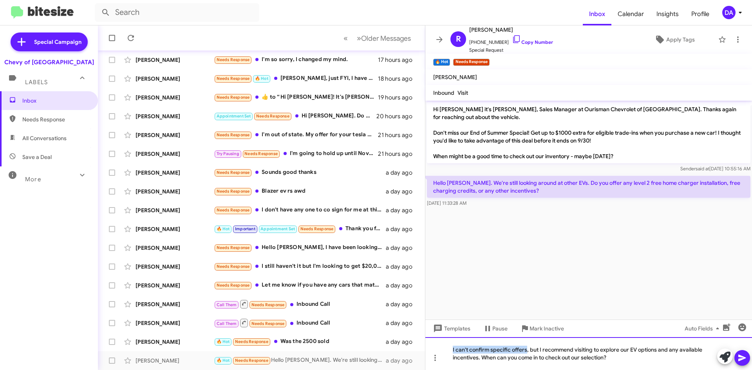
drag, startPoint x: 453, startPoint y: 347, endPoint x: 527, endPoint y: 351, distance: 74.2
click at [527, 351] on div "I can't confirm specific offers, but I recommend visiting to explore our EV opt…" at bounding box center [589, 353] width 327 height 33
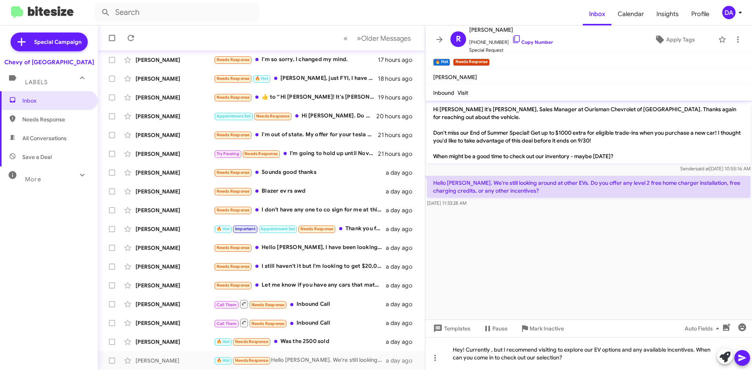
click at [491, 343] on mat-tooltip-component "Pause Conversation" at bounding box center [495, 348] width 53 height 24
click at [489, 359] on mat-tooltip-component "Pause Conversation" at bounding box center [495, 348] width 53 height 24
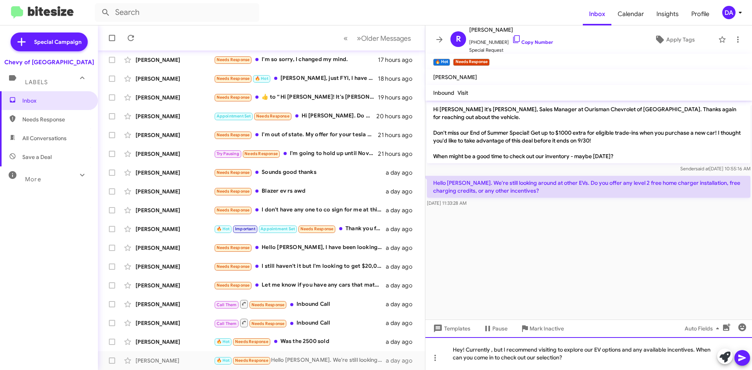
drag, startPoint x: 529, startPoint y: 352, endPoint x: 536, endPoint y: 353, distance: 6.4
click at [530, 352] on div "Hey! Currently , but I recommend visiting to explore our EV options and any ava…" at bounding box center [589, 353] width 327 height 33
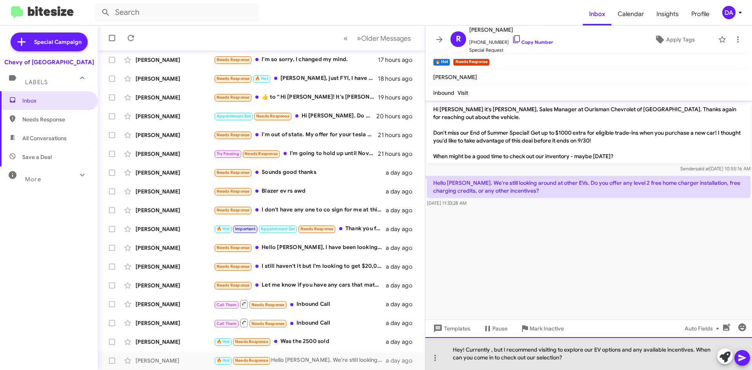
click at [489, 350] on div "Hey! Currently , but I recommend visiting to explore our EV options and any ava…" at bounding box center [589, 353] width 327 height 33
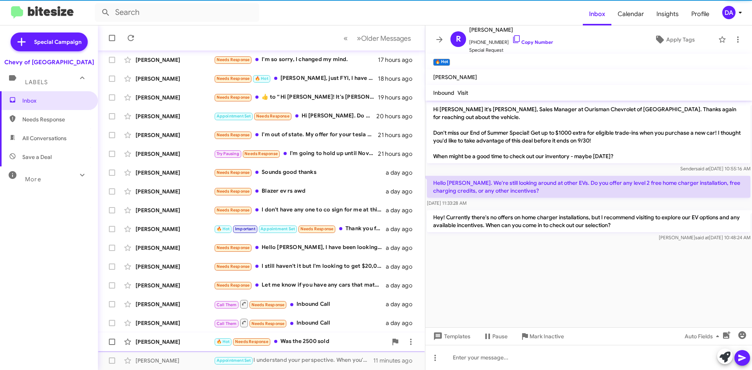
click at [322, 342] on div "🔥 Hot Needs Response Was the 2500 sold" at bounding box center [301, 341] width 174 height 9
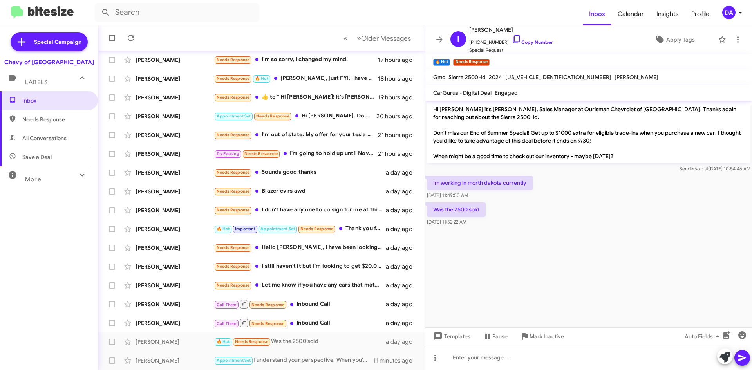
click at [537, 77] on span "[US_VEHICLE_IDENTIFICATION_NUMBER]" at bounding box center [559, 77] width 106 height 7
copy span "[US_VEHICLE_IDENTIFICATION_NUMBER]"
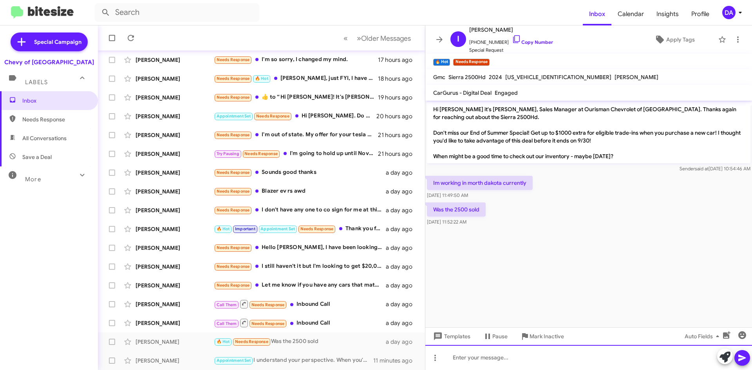
click at [518, 358] on div at bounding box center [589, 357] width 327 height 25
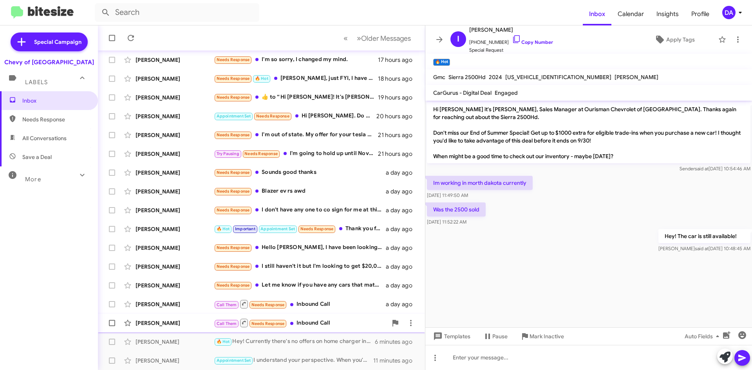
click at [351, 321] on div "Call Them Needs Response Inbound Call" at bounding box center [301, 323] width 174 height 10
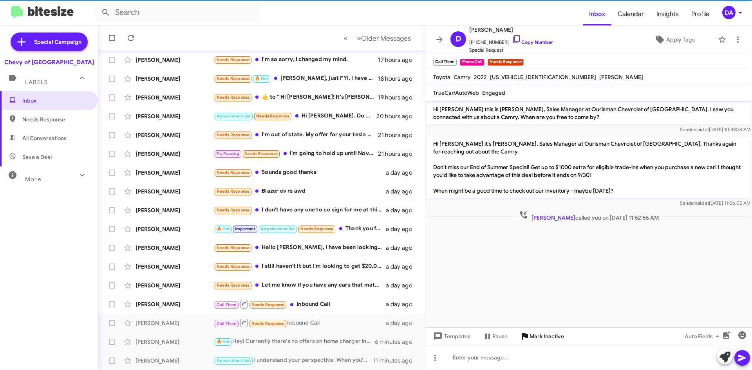
click at [538, 333] on span "Mark Inactive" at bounding box center [547, 337] width 34 height 14
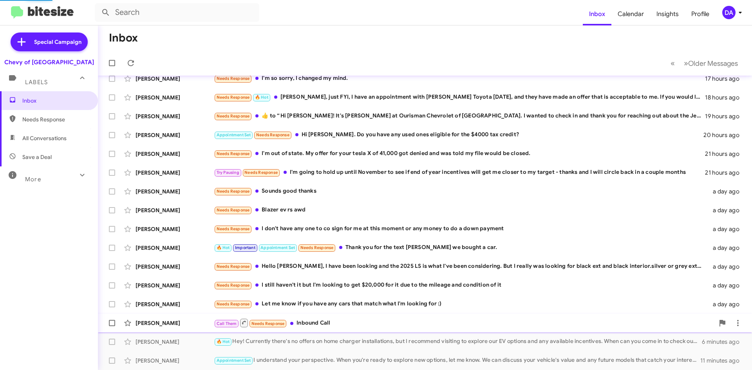
scroll to position [66, 0]
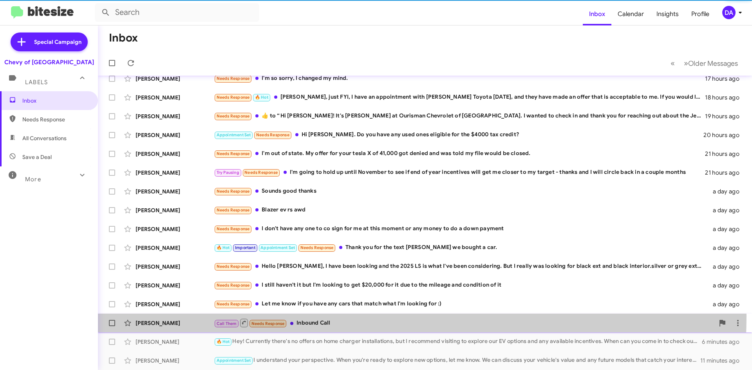
click at [305, 316] on div "[PERSON_NAME] Call Them Needs Response Inbound Call a day ago" at bounding box center [425, 323] width 642 height 16
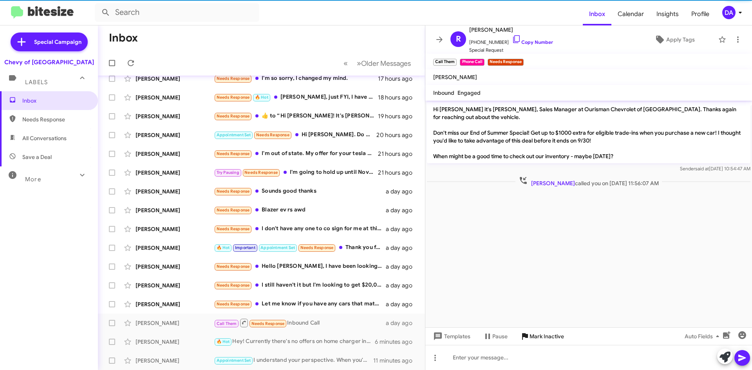
click at [546, 332] on span "Mark Inactive" at bounding box center [547, 337] width 34 height 14
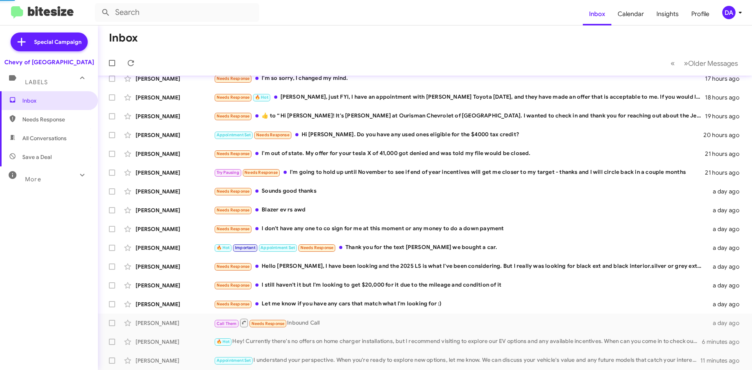
scroll to position [47, 0]
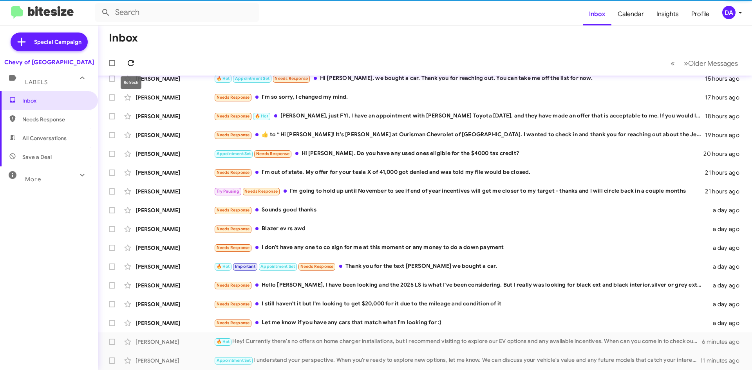
click at [131, 62] on icon at bounding box center [130, 62] width 9 height 9
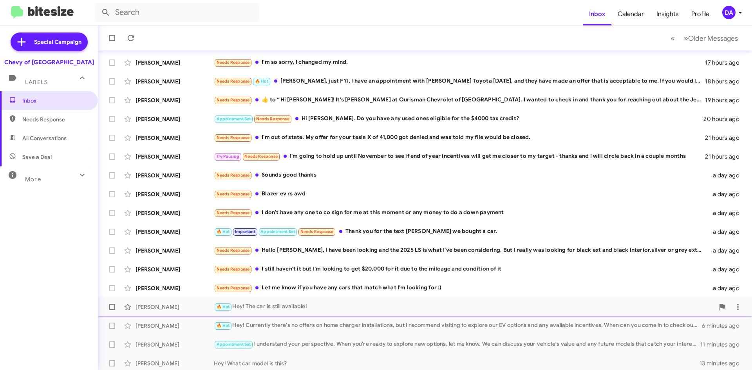
scroll to position [85, 0]
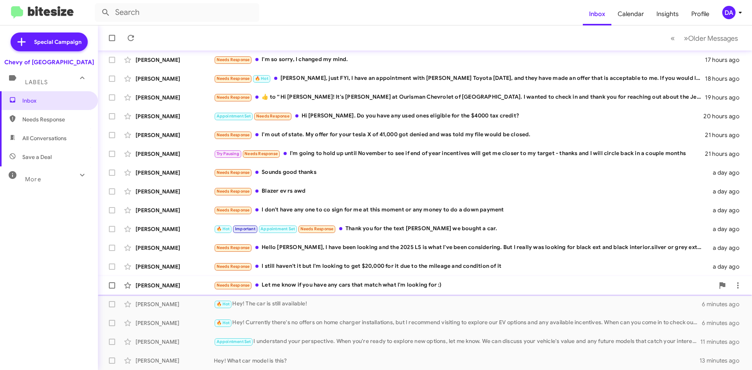
click at [316, 286] on div "Needs Response Let me know if you have any cars that match what I'm looking for…" at bounding box center [464, 285] width 501 height 9
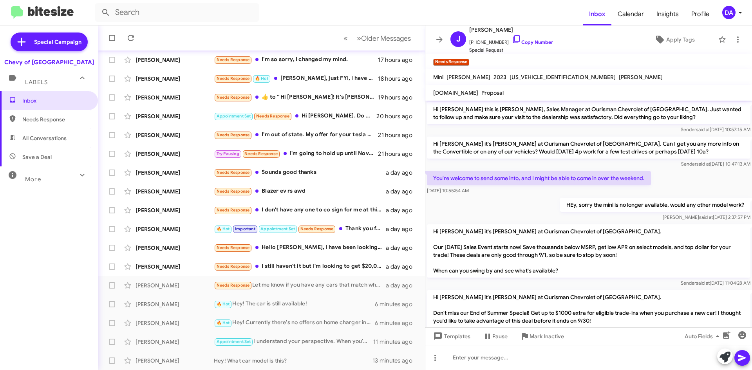
scroll to position [67, 0]
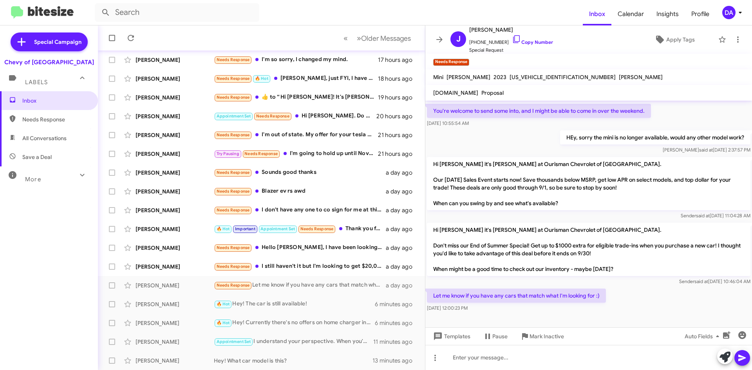
click at [521, 76] on span "[US_VEHICLE_IDENTIFICATION_NUMBER]" at bounding box center [563, 77] width 106 height 7
click at [536, 41] on link "Copy Number" at bounding box center [532, 42] width 41 height 6
copy span "[US_VEHICLE_IDENTIFICATION_NUMBER]"
click at [58, 223] on div "Inbox Needs Response All Conversations Save a Deal More Important 🔥 Hot Appoint…" at bounding box center [49, 202] width 98 height 222
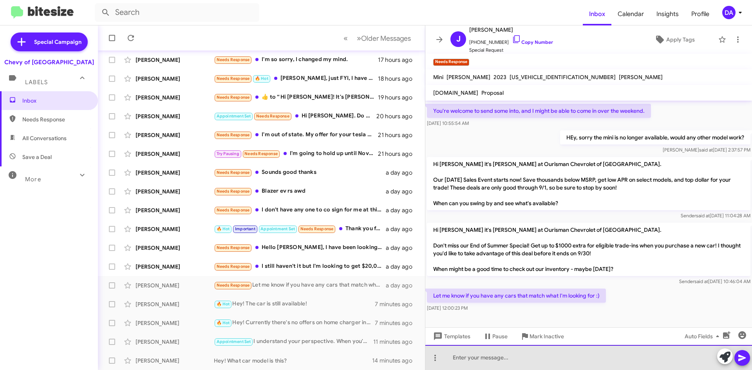
click at [479, 359] on div at bounding box center [589, 357] width 327 height 25
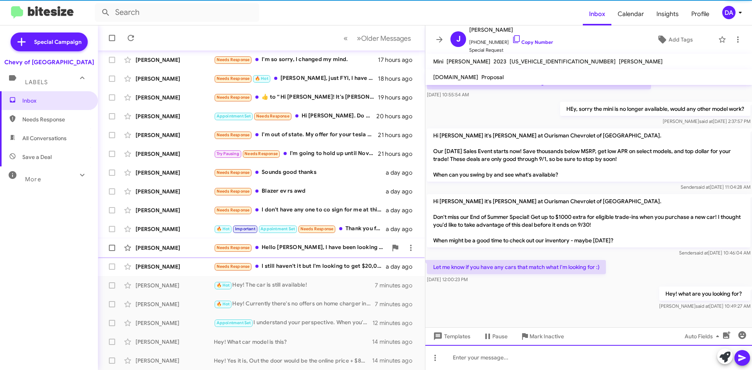
scroll to position [80, 0]
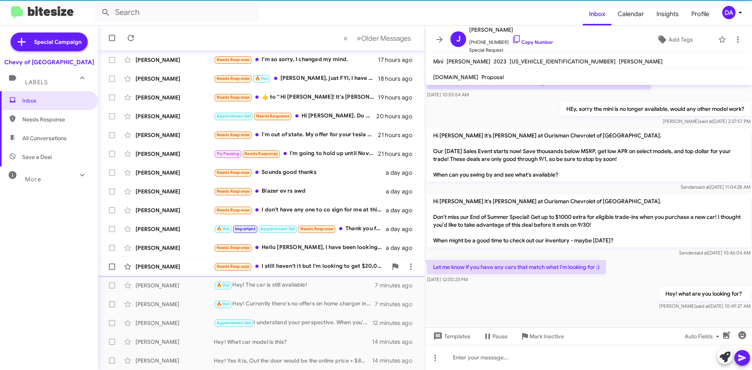
click at [328, 269] on div "Needs Response I still haven't it but I'm looking to get $20,000 for it due to …" at bounding box center [301, 266] width 174 height 9
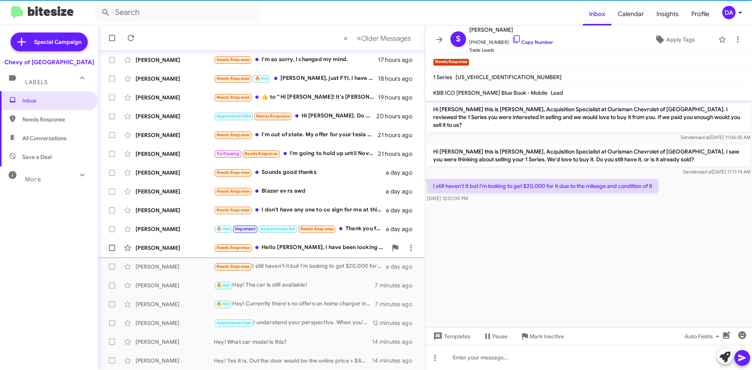
click at [328, 254] on div "[PERSON_NAME] Needs Response Hello [PERSON_NAME], I have been looking and the 2…" at bounding box center [261, 248] width 315 height 16
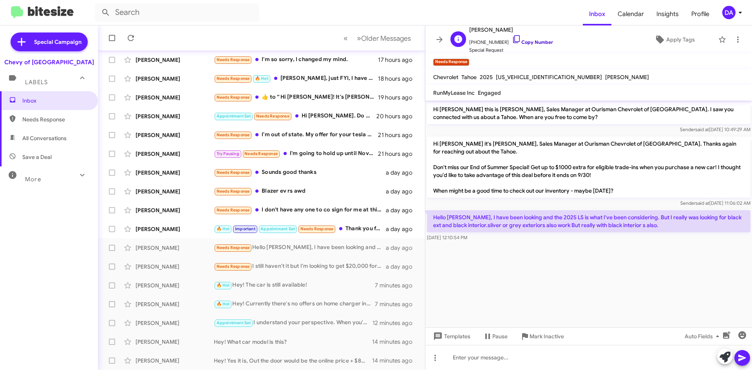
click at [531, 45] on link "Copy Number" at bounding box center [532, 42] width 41 height 6
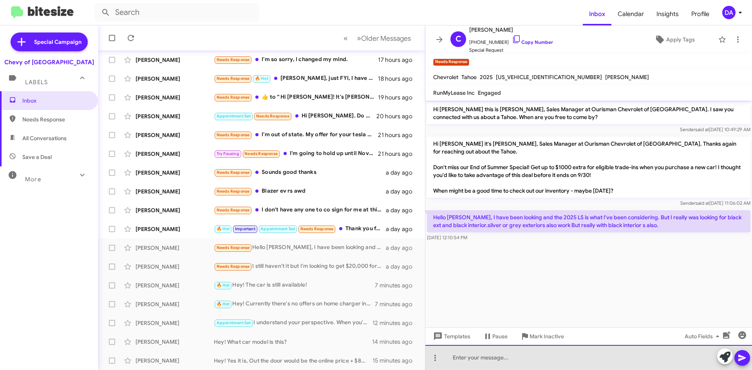
click at [522, 362] on div at bounding box center [589, 357] width 327 height 25
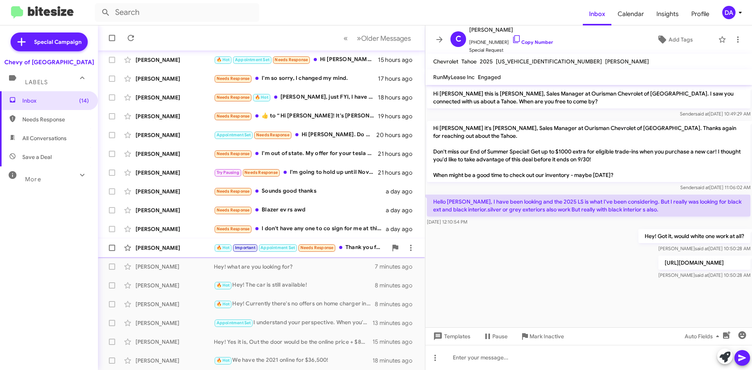
click at [350, 242] on div "[PERSON_NAME] 🔥 Hot Important Appointment Set Needs Response Thank you for the …" at bounding box center [261, 248] width 315 height 16
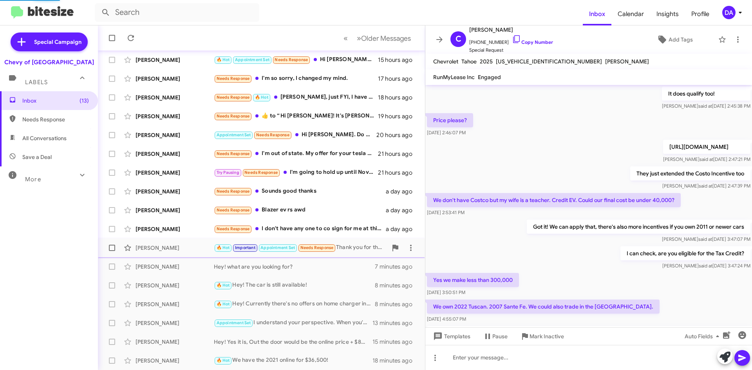
scroll to position [380, 0]
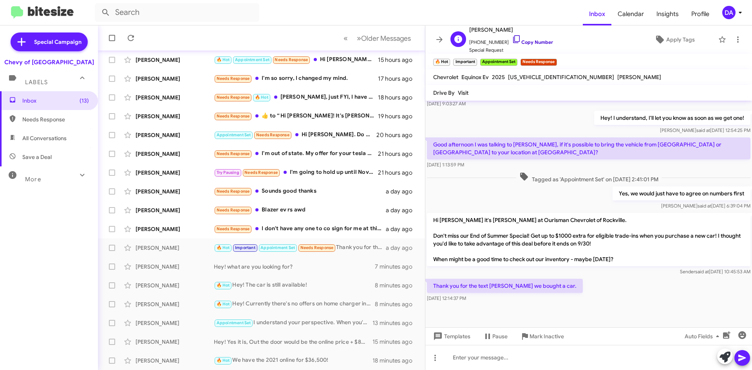
drag, startPoint x: 537, startPoint y: 41, endPoint x: 509, endPoint y: 42, distance: 27.1
click at [537, 41] on link "Copy Number" at bounding box center [532, 42] width 41 height 6
drag, startPoint x: 553, startPoint y: 336, endPoint x: 543, endPoint y: 334, distance: 10.1
click at [553, 336] on span "Mark Inactive" at bounding box center [547, 337] width 34 height 14
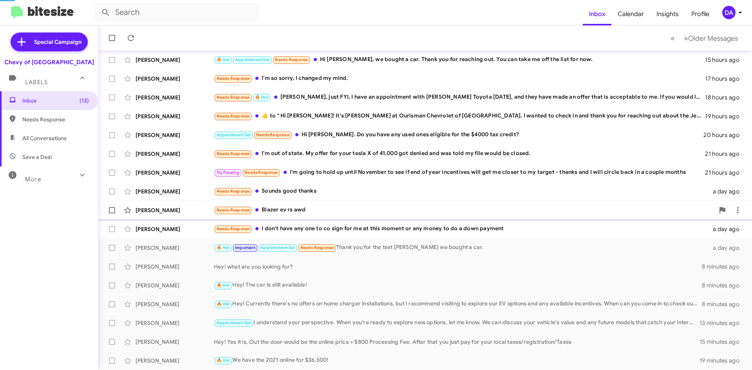
scroll to position [66, 0]
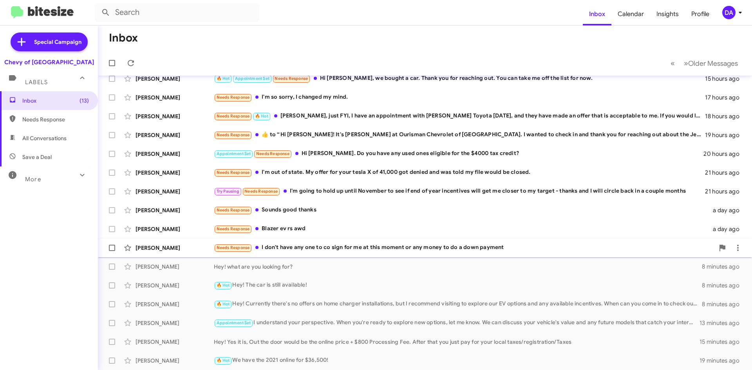
click at [325, 249] on div "Needs Response I don't have any one to co sign for me at this moment or any mon…" at bounding box center [464, 247] width 501 height 9
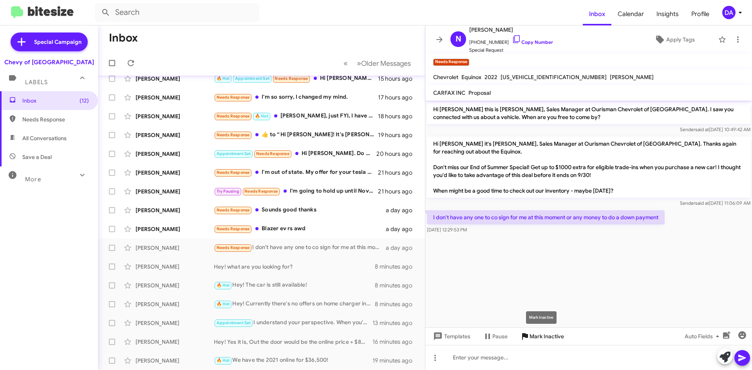
click at [553, 337] on span "Mark Inactive" at bounding box center [547, 337] width 34 height 14
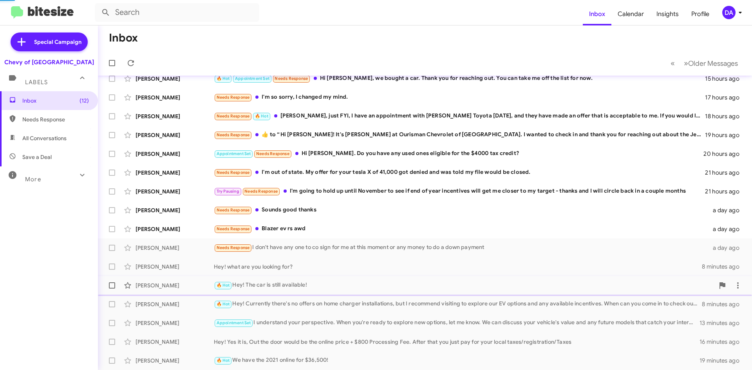
scroll to position [47, 0]
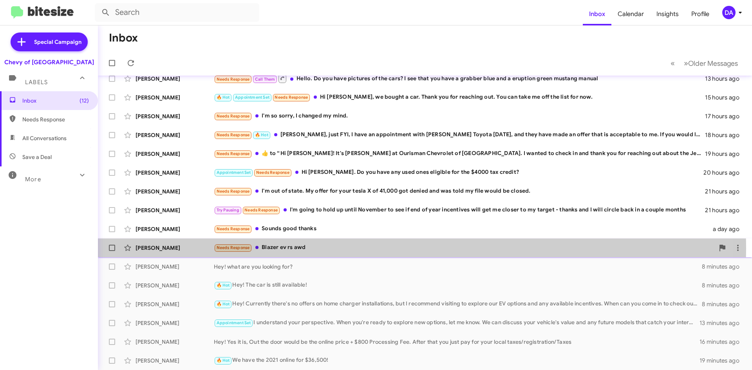
click at [292, 248] on div "Needs Response Blazer ev rs awd" at bounding box center [464, 247] width 501 height 9
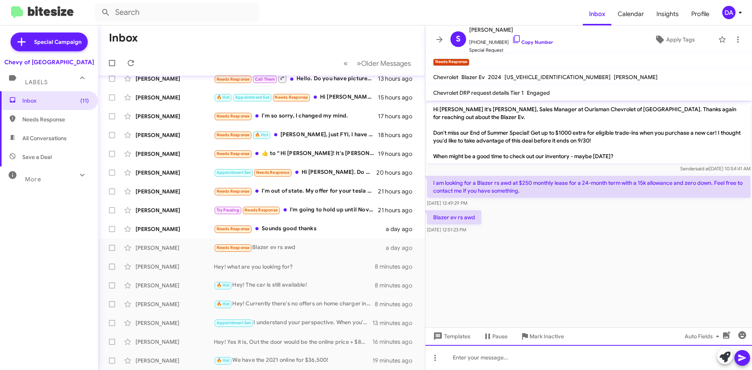
click at [516, 358] on div at bounding box center [589, 357] width 327 height 25
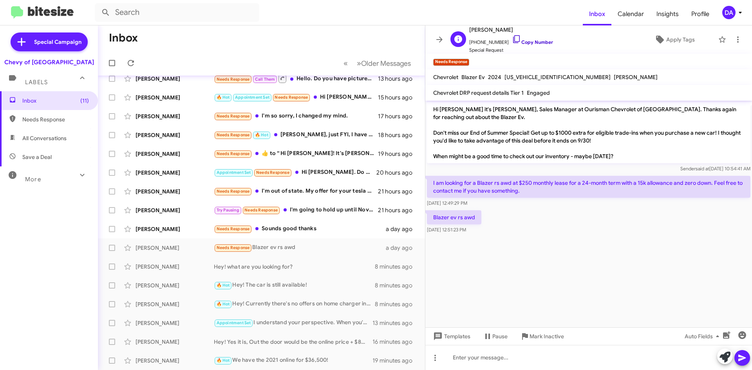
click at [533, 44] on link "Copy Number" at bounding box center [532, 42] width 41 height 6
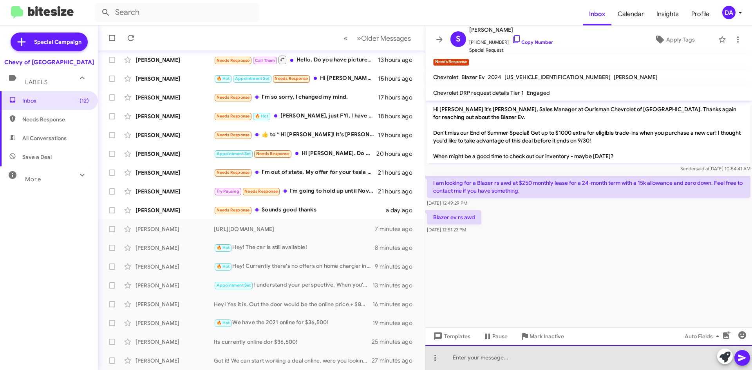
drag, startPoint x: 464, startPoint y: 356, endPoint x: 471, endPoint y: 355, distance: 7.2
click at [463, 356] on div at bounding box center [589, 357] width 327 height 25
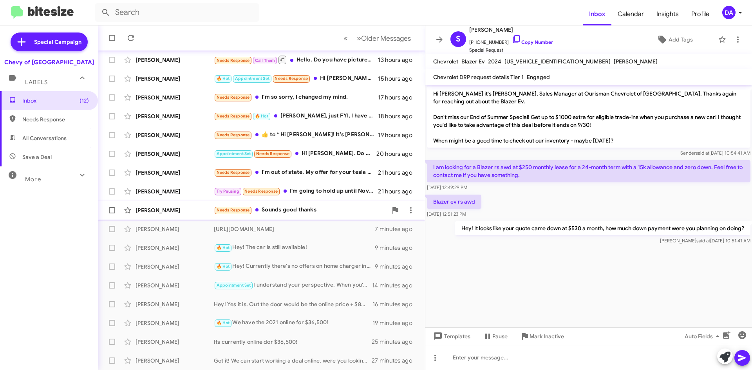
click at [304, 214] on div "Needs Response Sounds good thanks" at bounding box center [301, 210] width 174 height 9
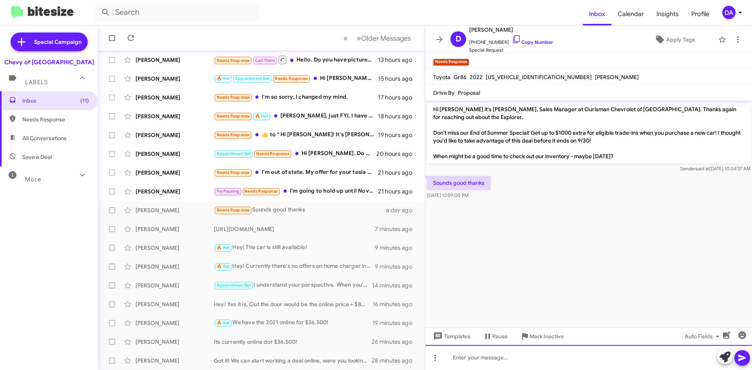
click at [519, 356] on div at bounding box center [589, 357] width 327 height 25
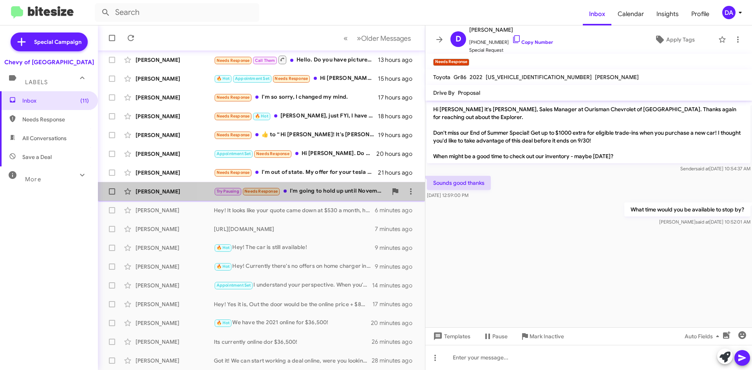
click at [332, 192] on div "Try Pausing Needs Response I'm going to hold up until November to see if end of…" at bounding box center [301, 191] width 174 height 9
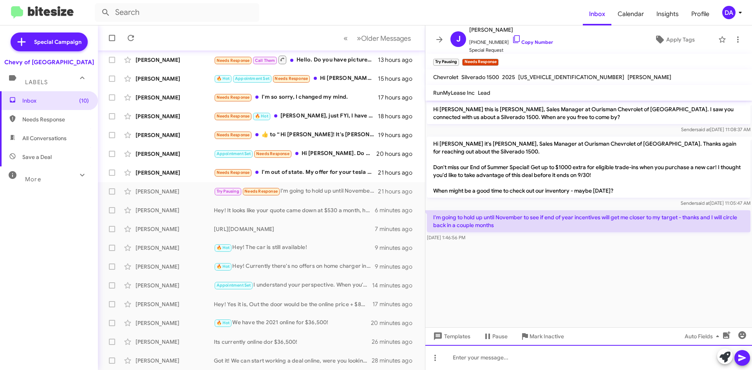
click at [460, 357] on div at bounding box center [589, 357] width 327 height 25
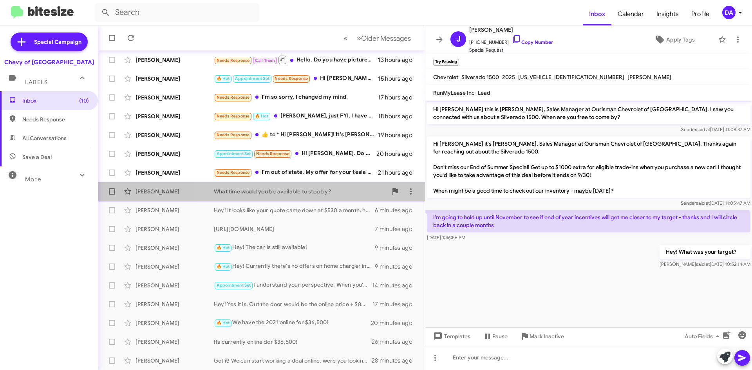
click at [329, 184] on div "[PERSON_NAME] What time would you be available to stop by? 6 minutes ago" at bounding box center [261, 192] width 315 height 16
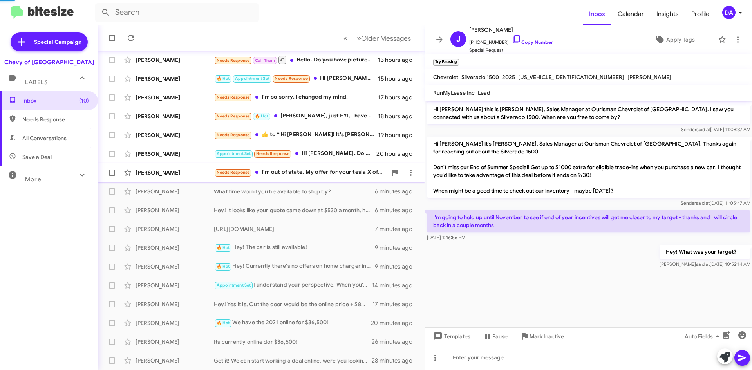
click at [331, 177] on div "Needs Response I'm out of state. My offer for your tesla X of 41,000 got denied…" at bounding box center [301, 172] width 174 height 9
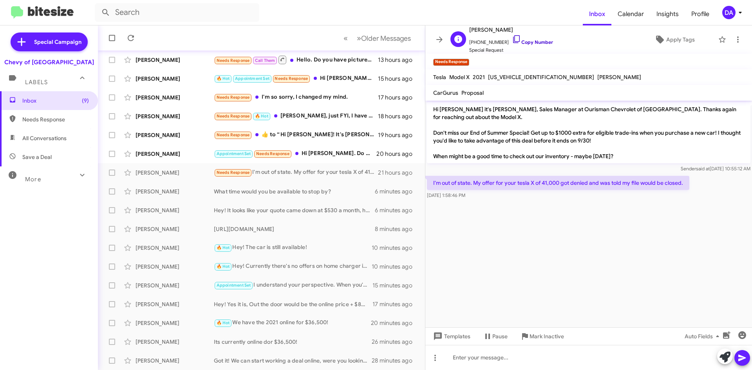
click at [533, 44] on link "Copy Number" at bounding box center [532, 42] width 41 height 6
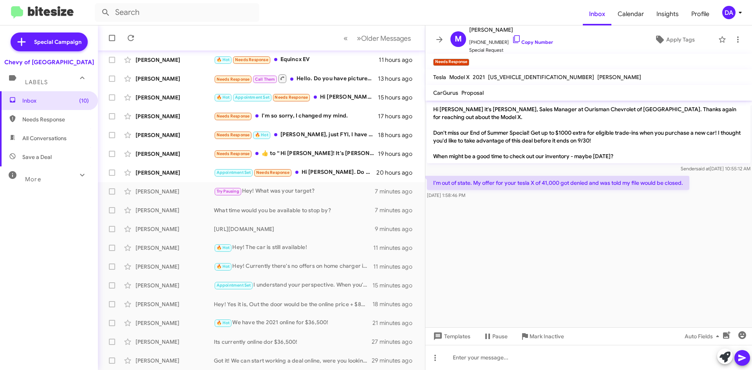
click at [547, 257] on cdk-virtual-scroll-viewport "Hi [PERSON_NAME] it's [PERSON_NAME], Sales Manager at Ourisman Chevrolet of [GE…" at bounding box center [589, 214] width 327 height 227
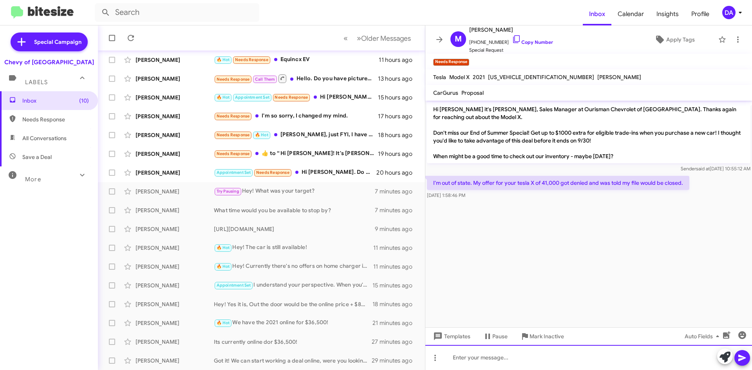
click at [540, 358] on div at bounding box center [589, 357] width 327 height 25
